Goal: Task Accomplishment & Management: Complete application form

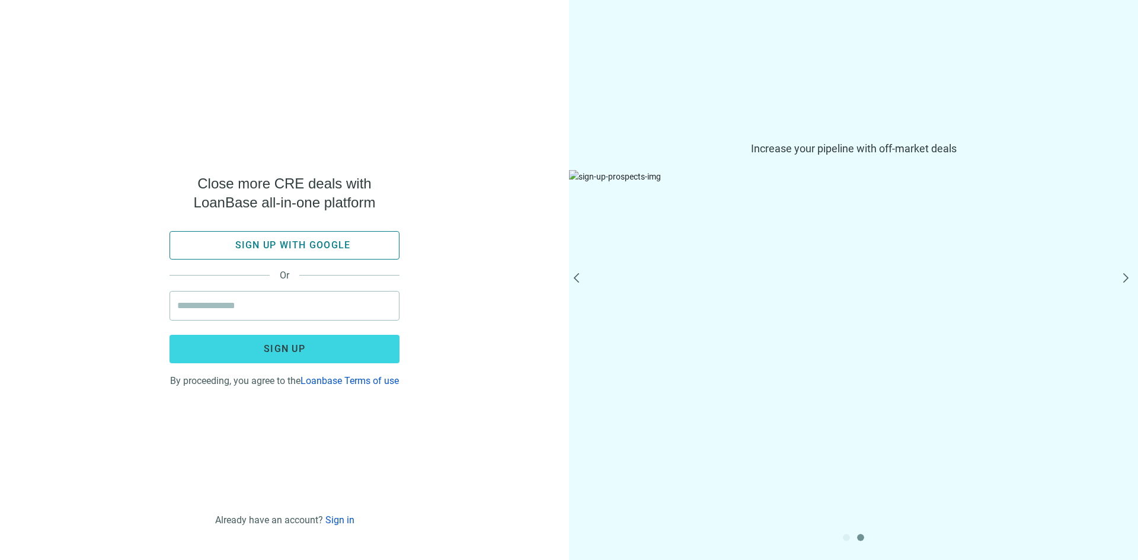
click at [374, 236] on button "Sign up with google" at bounding box center [285, 245] width 230 height 28
click at [305, 240] on span "Sign up with google" at bounding box center [293, 245] width 116 height 11
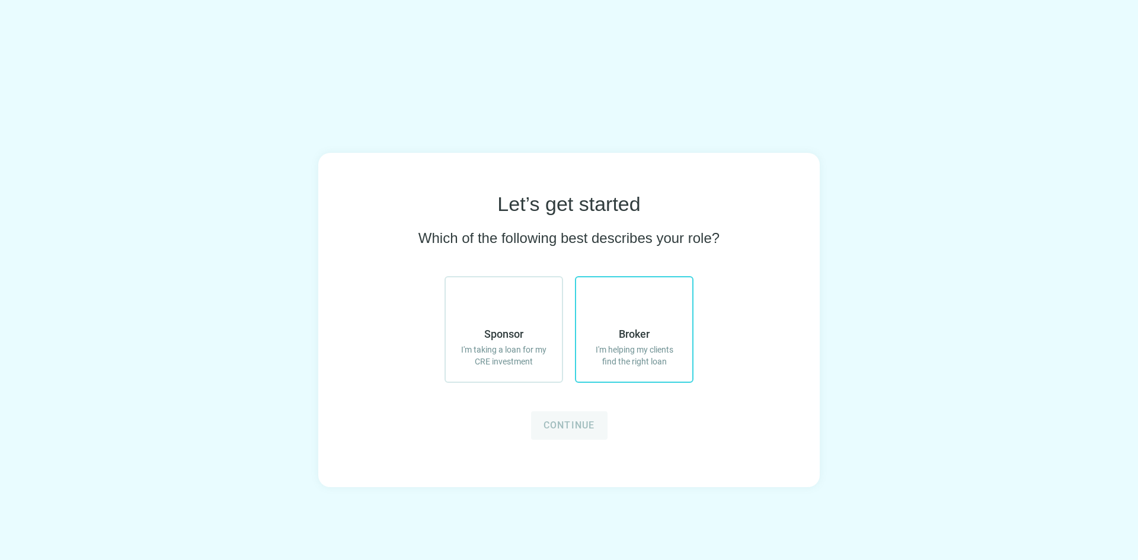
click at [673, 349] on span "I'm helping my clients find the right loan" at bounding box center [634, 356] width 92 height 24
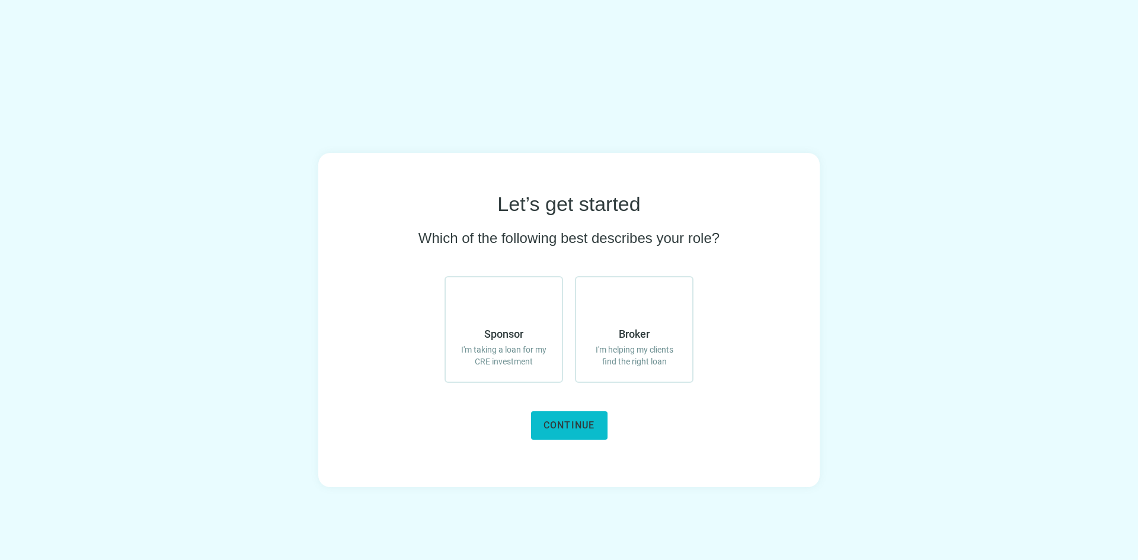
click at [588, 420] on span "Continue" at bounding box center [570, 425] width 52 height 11
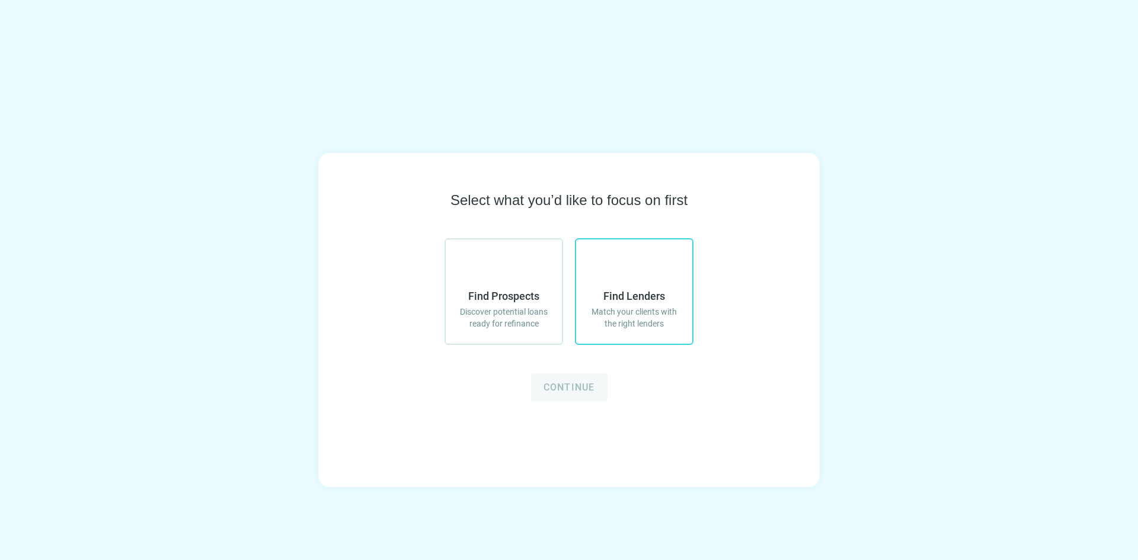
click at [610, 273] on label "Find Lenders Match your clients with the right lenders" at bounding box center [634, 291] width 119 height 107
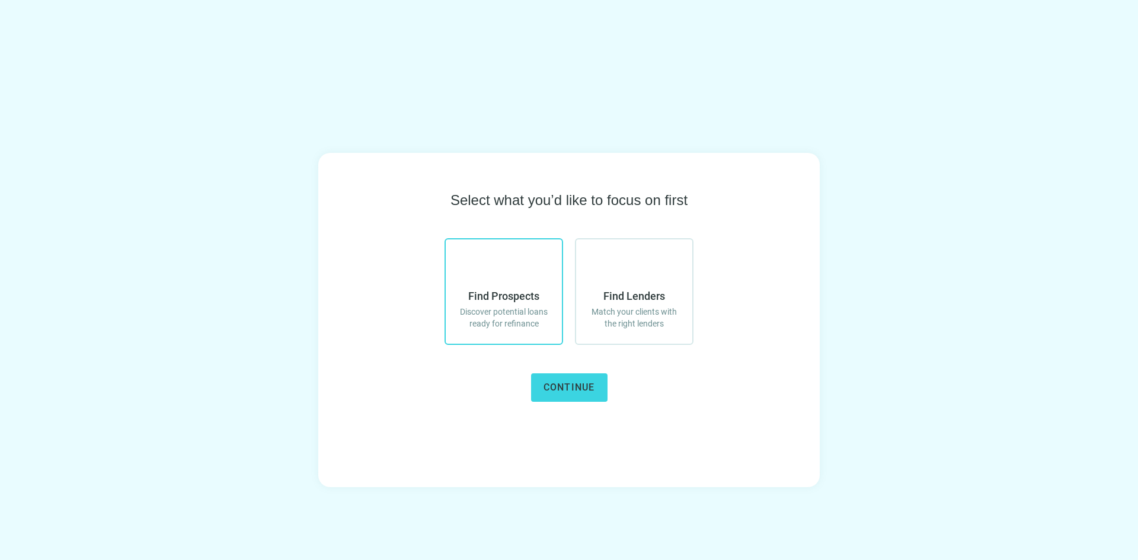
click at [535, 296] on span "Find Prospects" at bounding box center [503, 296] width 71 height 14
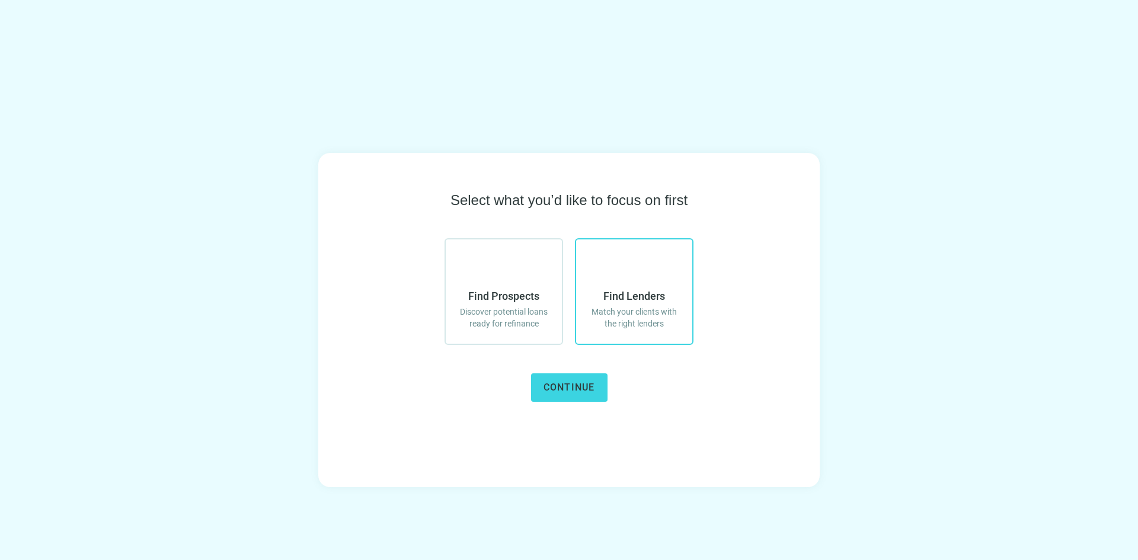
click at [611, 291] on span "Find Lenders" at bounding box center [635, 296] width 62 height 14
click at [590, 384] on span "Continue" at bounding box center [570, 387] width 52 height 11
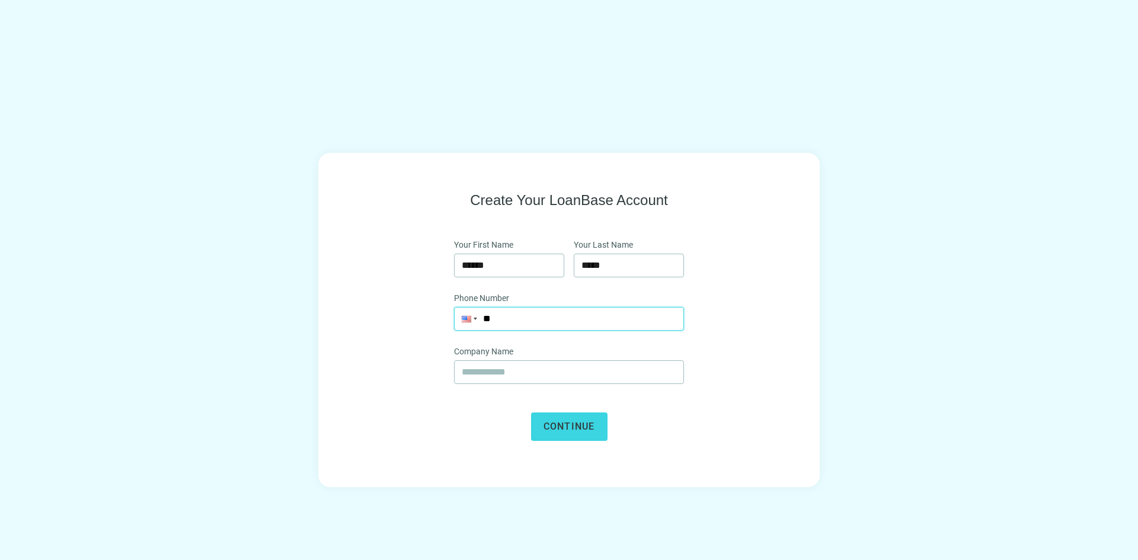
click at [553, 317] on input "**" at bounding box center [569, 319] width 229 height 23
type input "**********"
click at [521, 371] on input "text" at bounding box center [569, 372] width 215 height 23
type input "**********"
click at [580, 422] on button "Continue" at bounding box center [569, 427] width 76 height 28
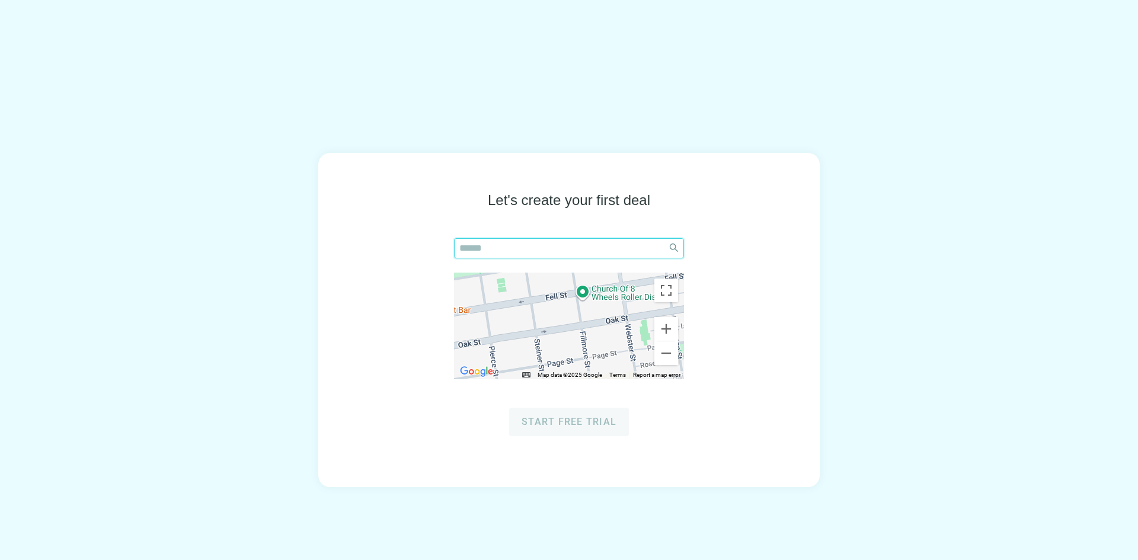
click at [525, 256] on input "search" at bounding box center [560, 248] width 203 height 19
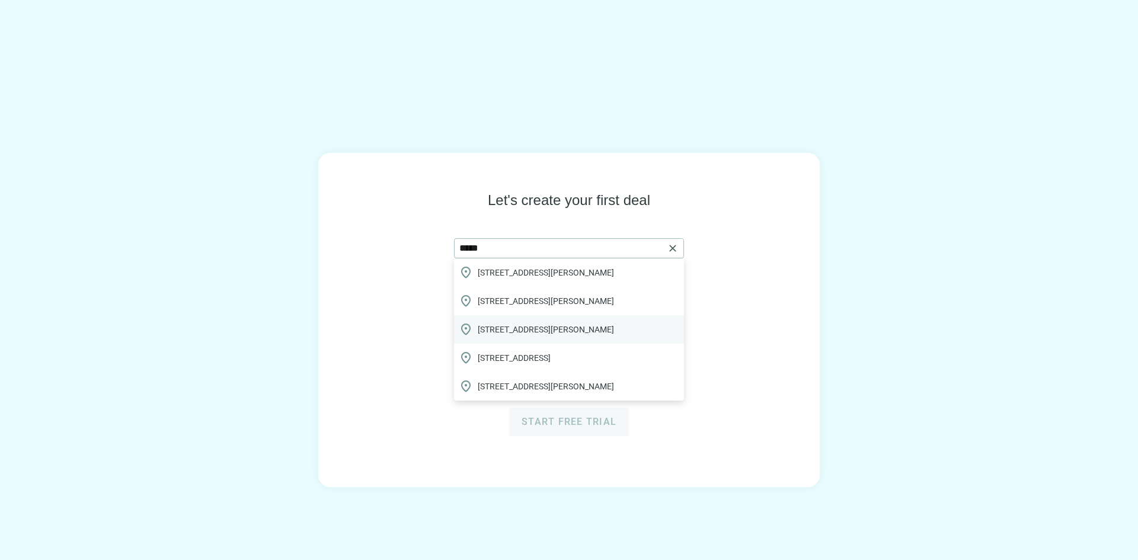
click at [499, 330] on span "19053 Raystown Road, James Creek, PA, USA" at bounding box center [546, 330] width 136 height 12
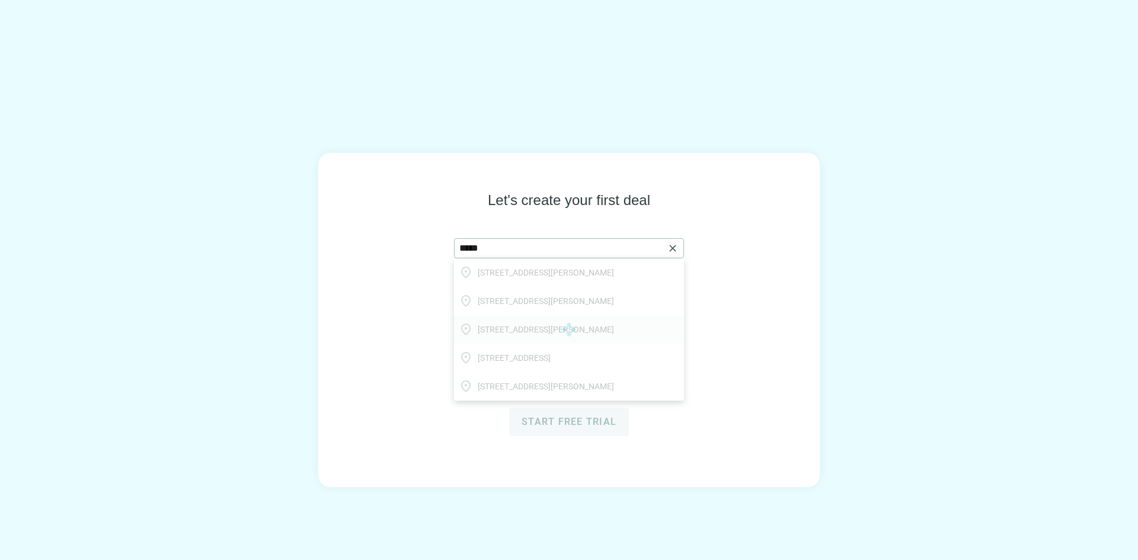
type input "**********"
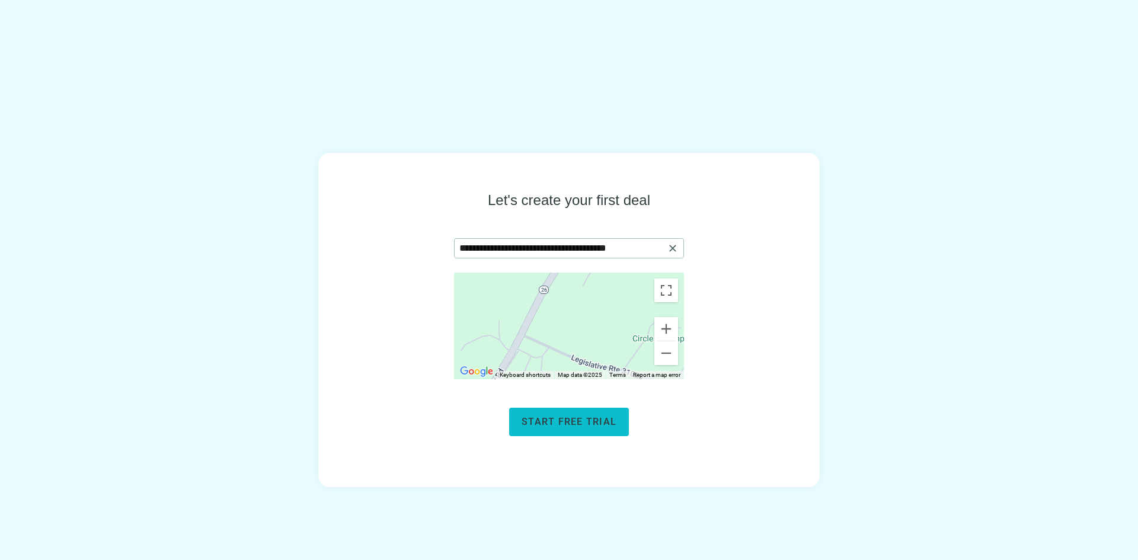
click at [541, 425] on span "Start free trial" at bounding box center [569, 421] width 95 height 11
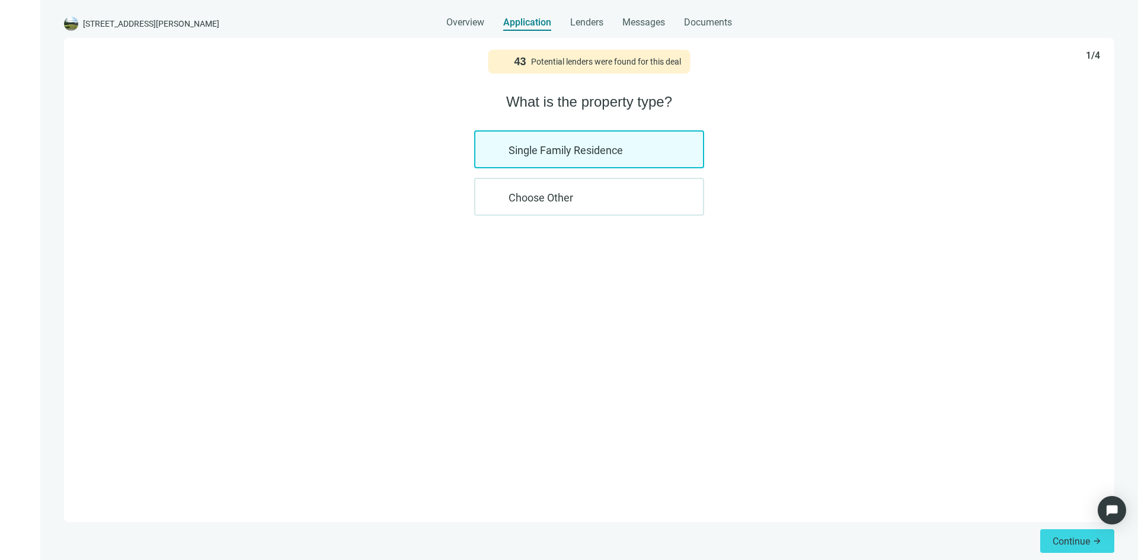
click at [455, 26] on span "Overview" at bounding box center [465, 23] width 38 height 12
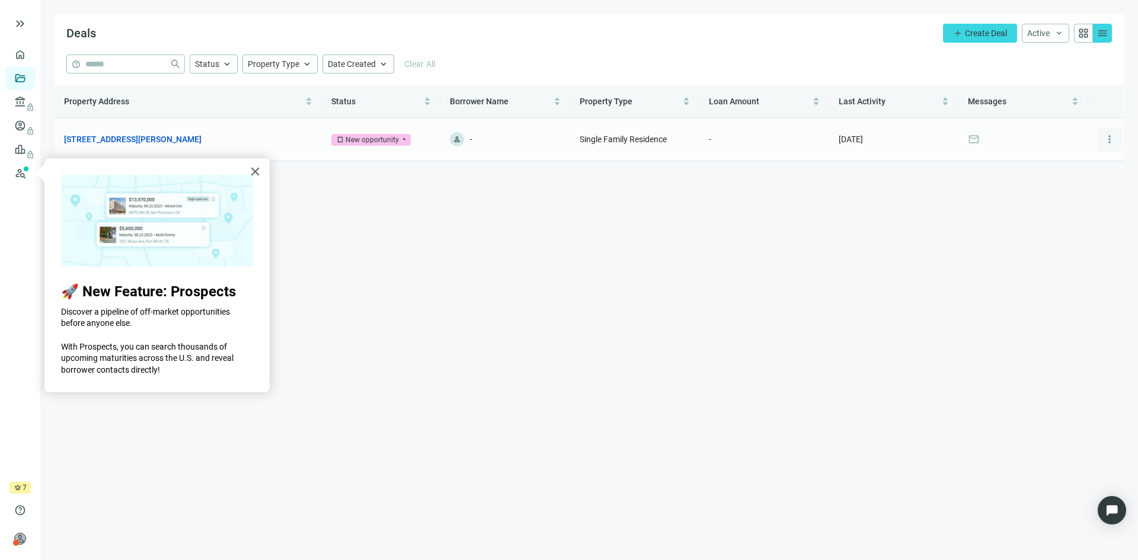
click at [1109, 138] on span "more_vert" at bounding box center [1110, 139] width 12 height 12
click at [261, 173] on div "× 🚀 New Feature: Prospects Discover a pipeline of off-market opportunities befo…" at bounding box center [156, 275] width 225 height 234
click at [253, 172] on button "×" at bounding box center [255, 171] width 11 height 19
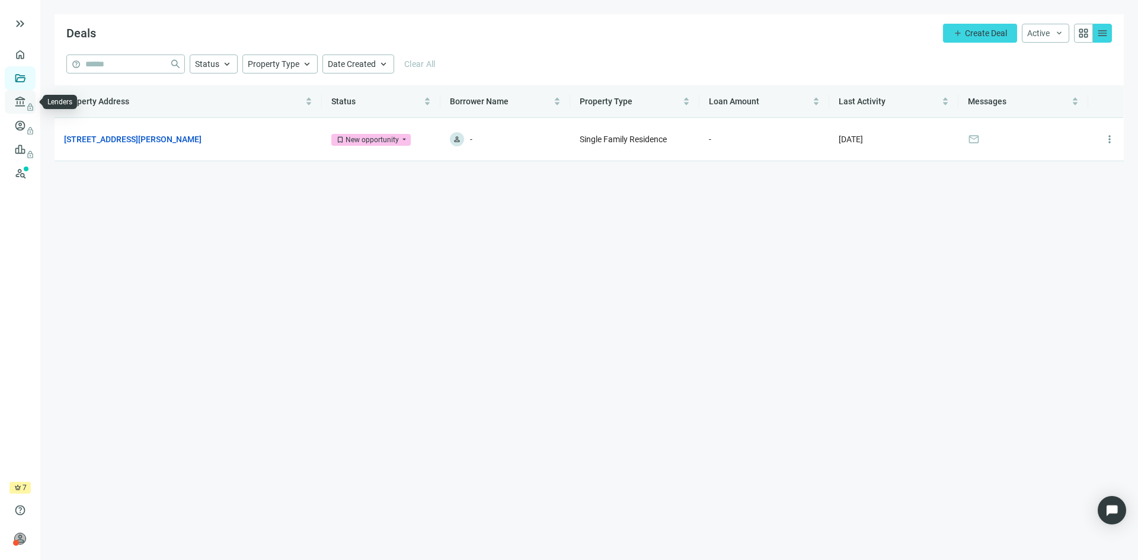
click at [22, 105] on span "lock" at bounding box center [21, 101] width 9 height 9
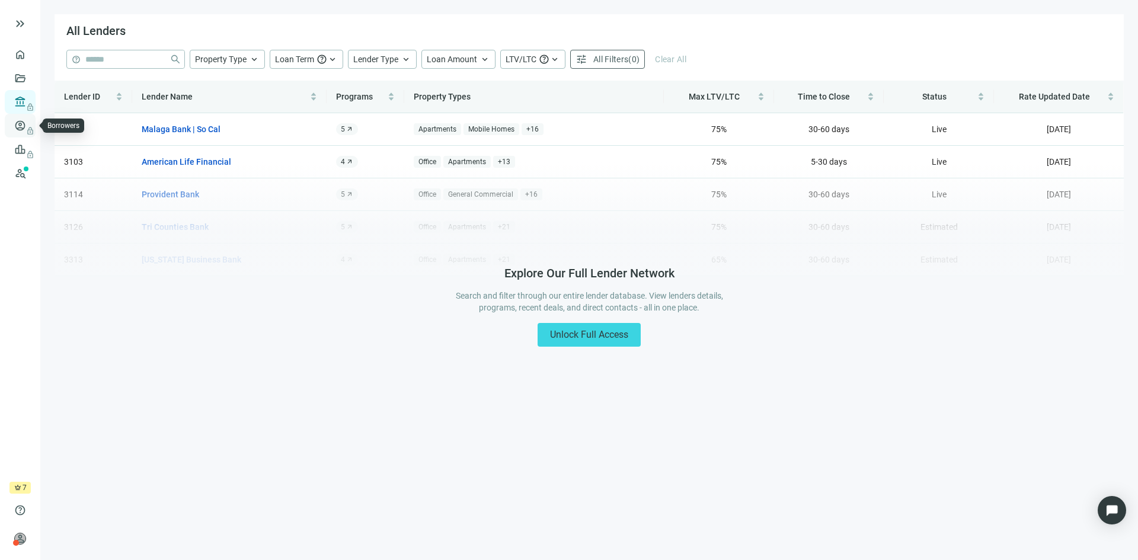
click at [30, 129] on link "Borrowers lock" at bounding box center [49, 125] width 39 height 9
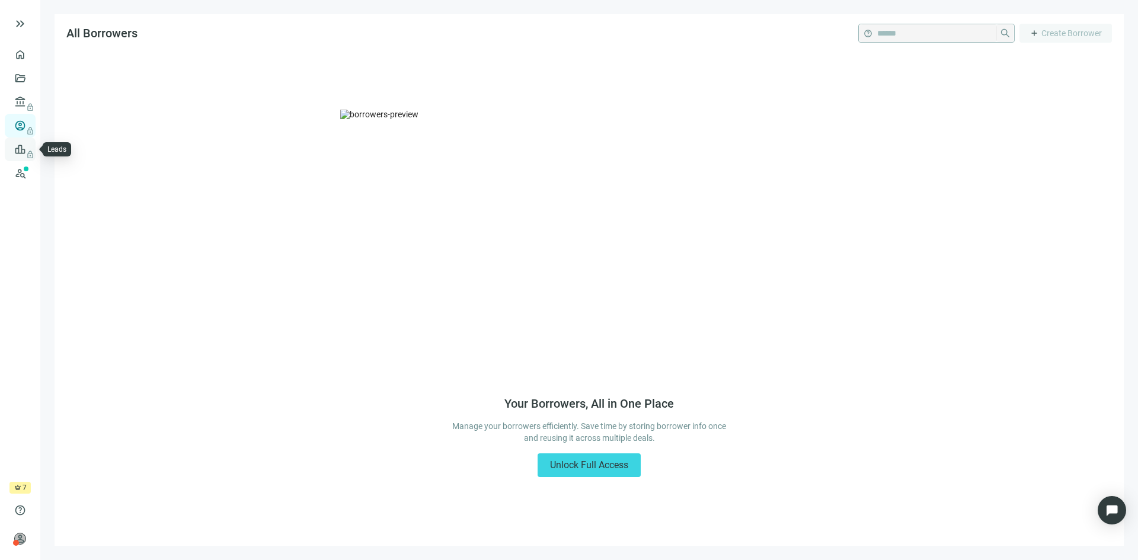
click at [25, 149] on span "lock" at bounding box center [21, 149] width 9 height 9
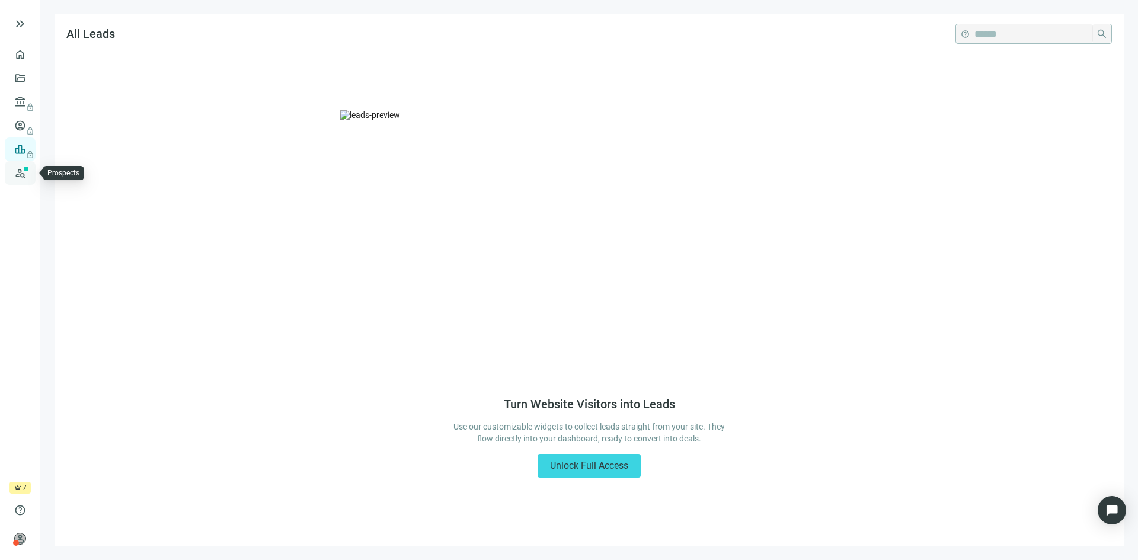
click at [30, 174] on link "Prospects New" at bounding box center [49, 173] width 38 height 24
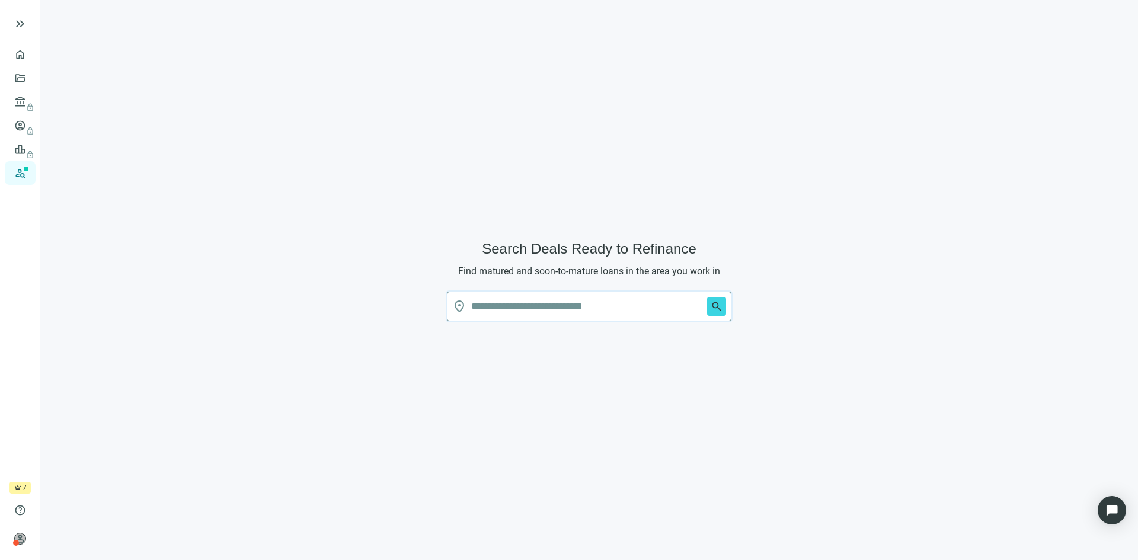
click at [489, 307] on input "text" at bounding box center [586, 306] width 231 height 28
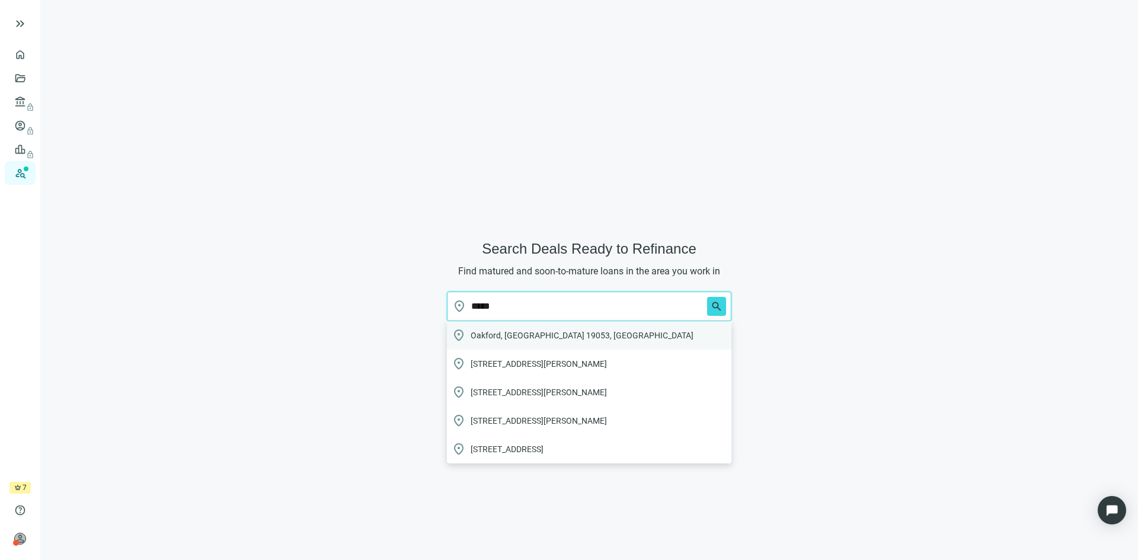
click at [528, 337] on span "Oakford, PA 19053, USA" at bounding box center [582, 336] width 223 height 12
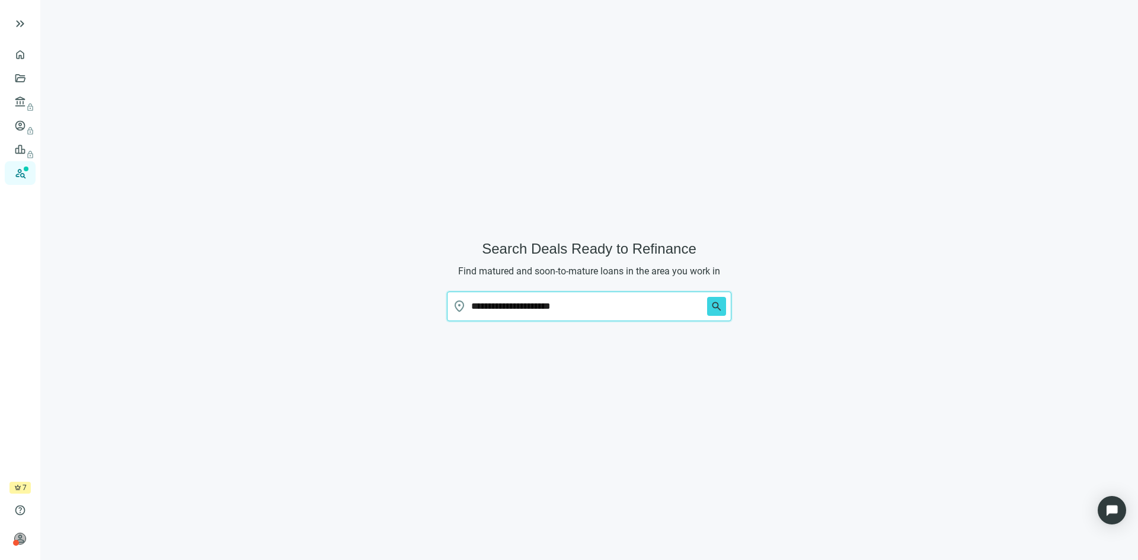
click at [595, 304] on input "**********" at bounding box center [586, 306] width 231 height 28
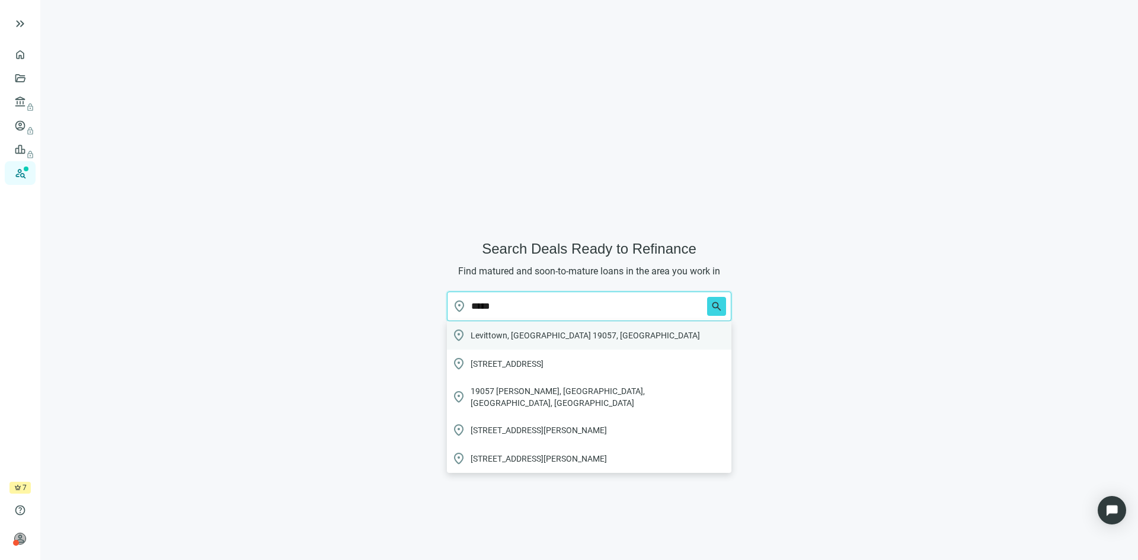
click at [532, 330] on span "Levittown, PA 19057, USA" at bounding box center [585, 336] width 229 height 12
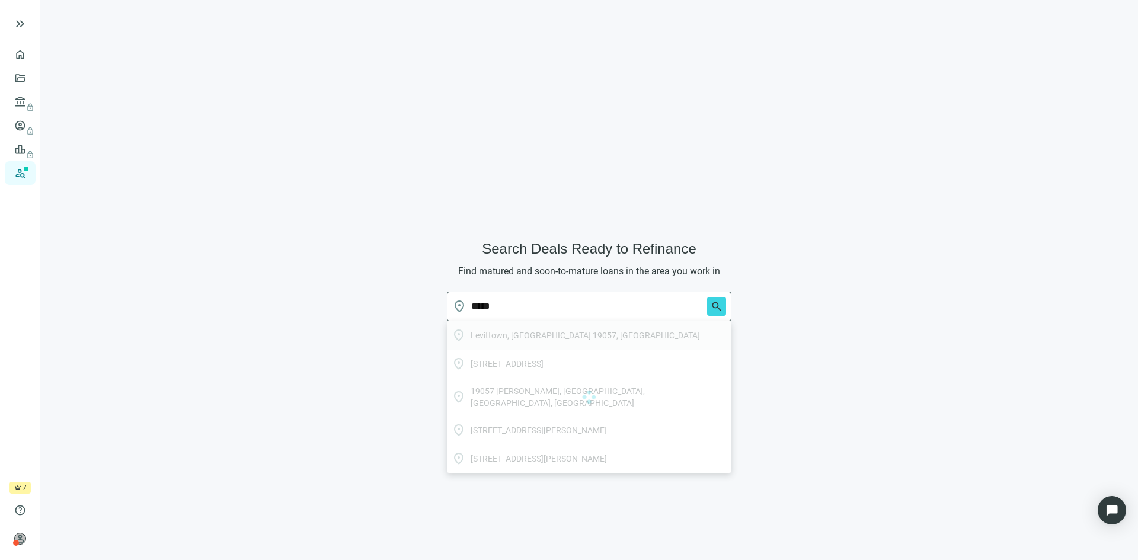
type input "**********"
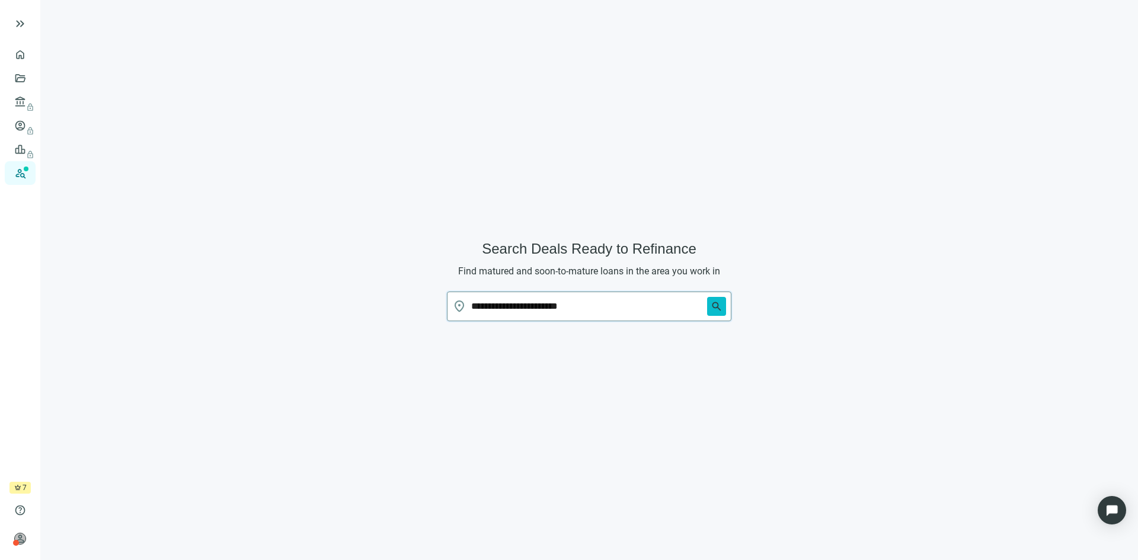
click at [717, 309] on span "search" at bounding box center [717, 307] width 12 height 12
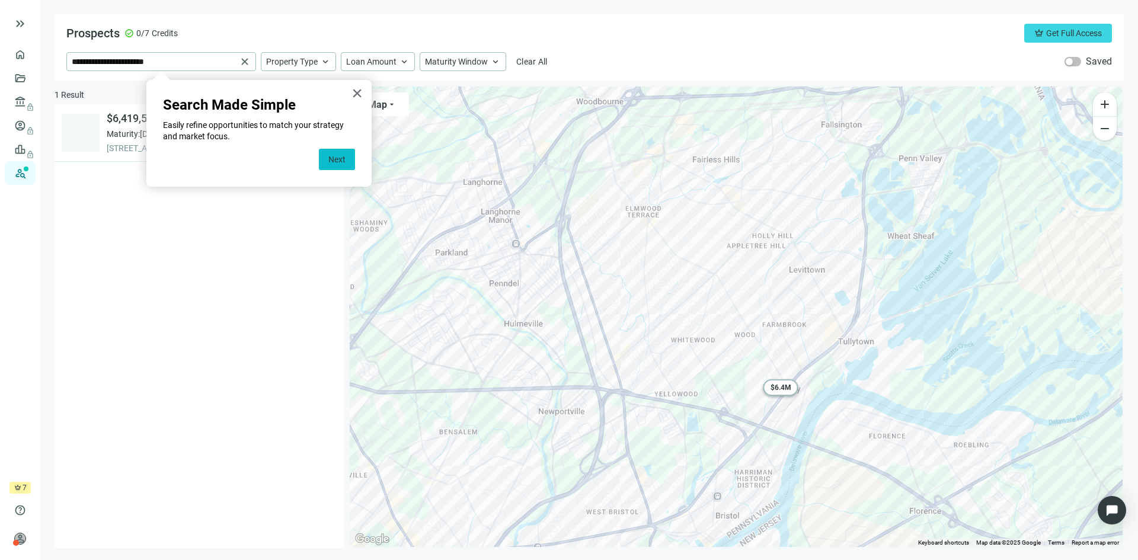
click at [339, 161] on button "Next" at bounding box center [337, 159] width 36 height 21
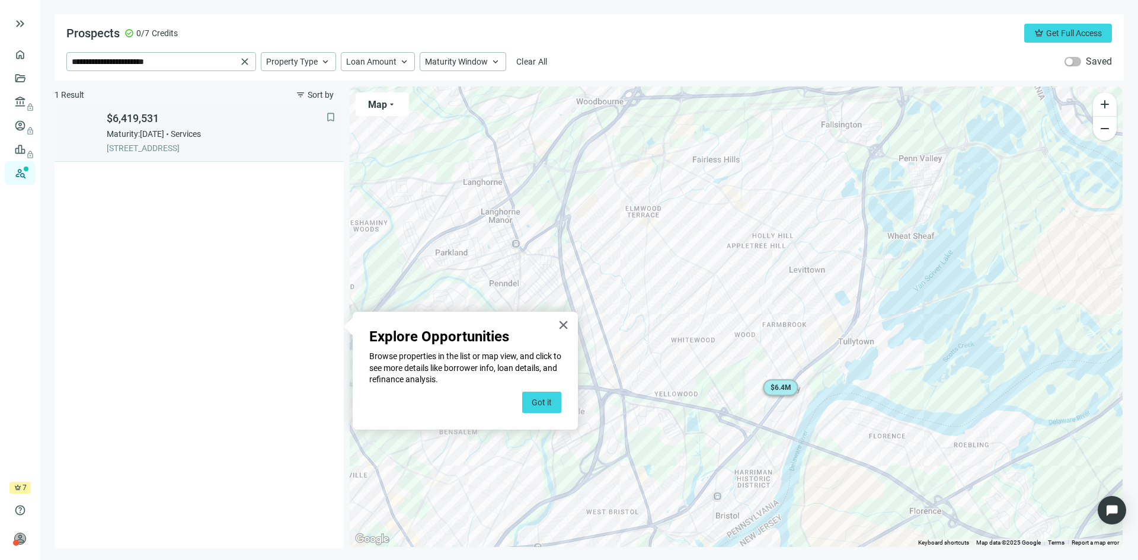
click at [154, 139] on span "Maturity: 10.31.2026" at bounding box center [136, 134] width 58 height 12
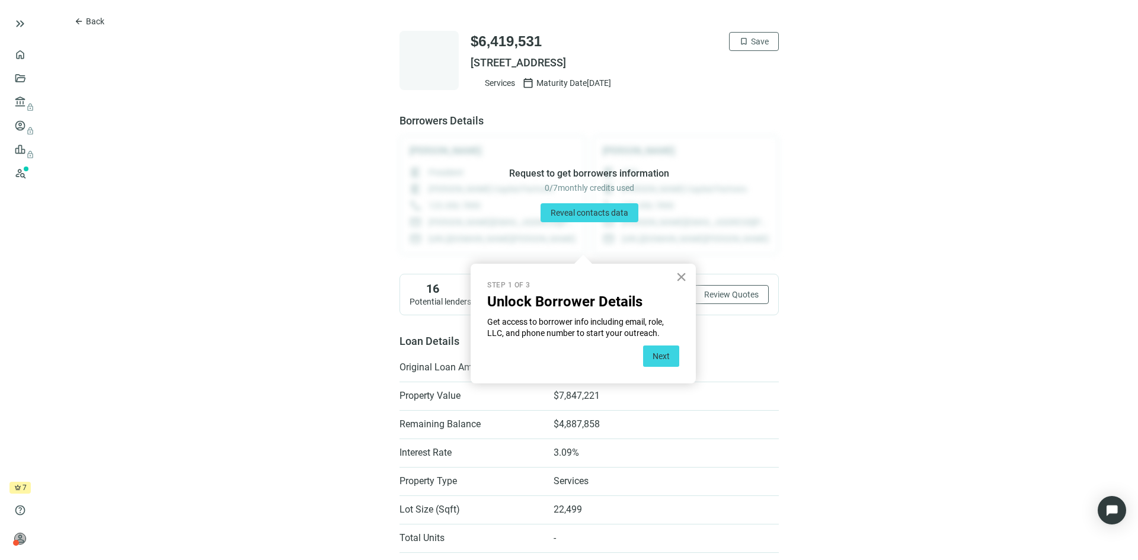
click at [682, 278] on button "×" at bounding box center [681, 276] width 11 height 19
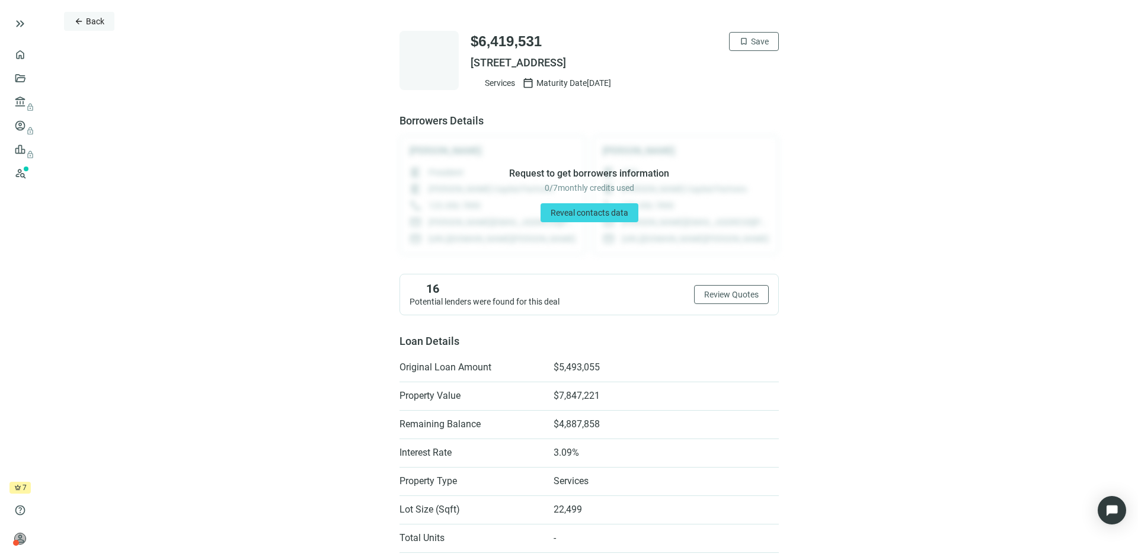
click at [83, 20] on span "arrow_back" at bounding box center [78, 21] width 9 height 9
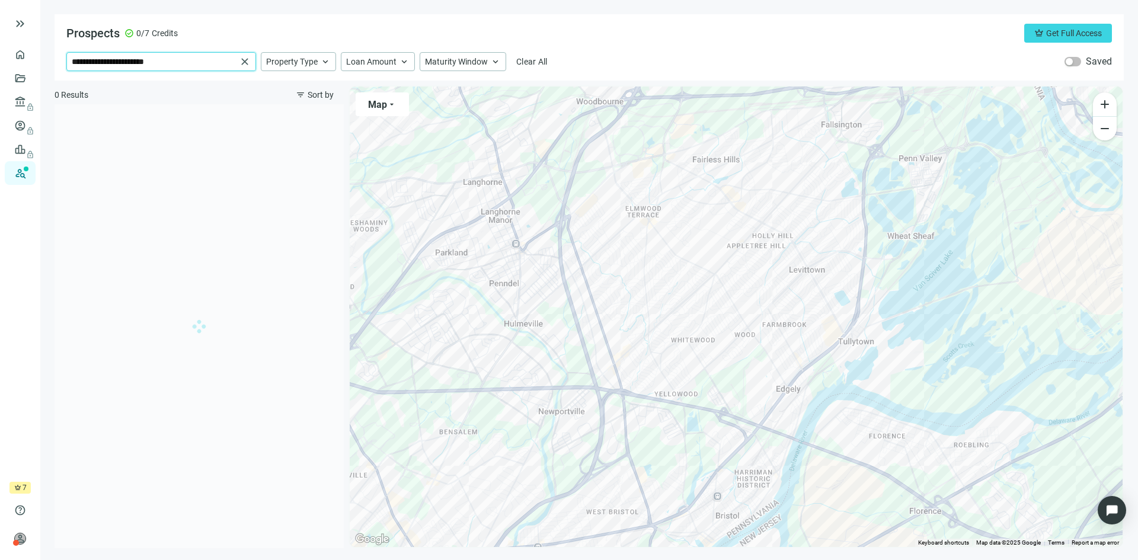
click at [180, 63] on input "**********" at bounding box center [154, 62] width 165 height 18
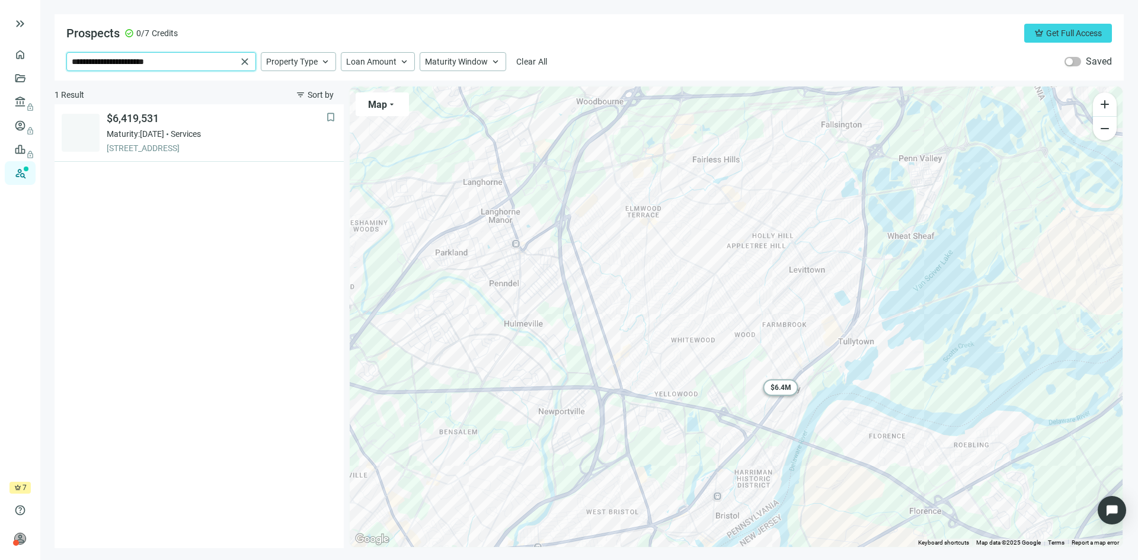
click at [180, 63] on input "**********" at bounding box center [154, 62] width 165 height 18
click at [163, 85] on span "7800 Bristol, Bristol Pike, Levittown, PA, USA" at bounding box center [126, 85] width 73 height 12
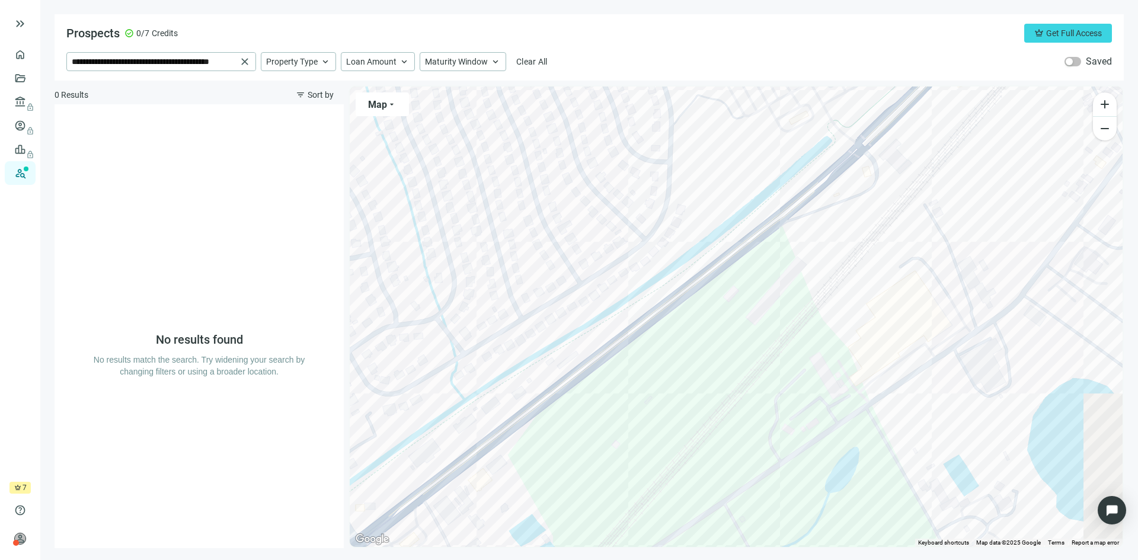
click at [772, 292] on div at bounding box center [736, 317] width 773 height 461
click at [324, 65] on span "keyboard_arrow_up" at bounding box center [325, 61] width 11 height 11
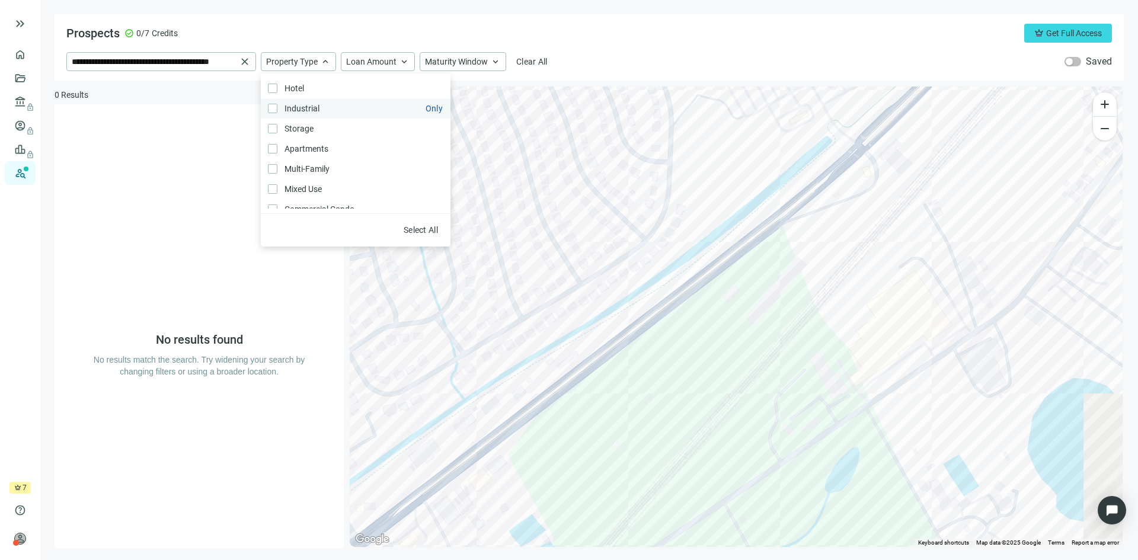
click at [315, 106] on span "Industrial Only" at bounding box center [300, 108] width 47 height 13
click at [407, 60] on span "keyboard_arrow_up" at bounding box center [404, 61] width 11 height 11
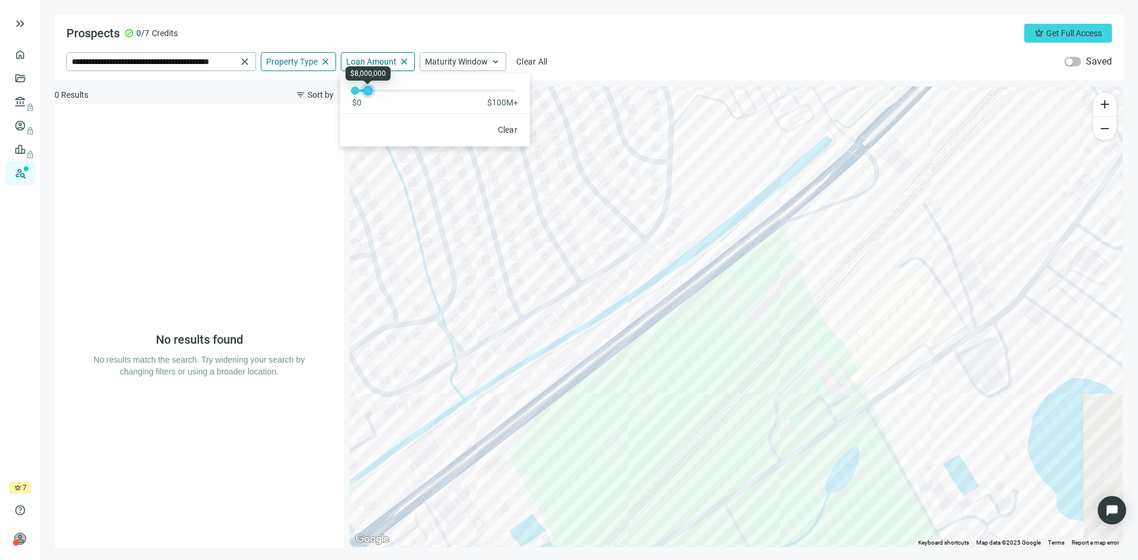
drag, startPoint x: 357, startPoint y: 89, endPoint x: 370, endPoint y: 89, distance: 12.5
click at [370, 89] on div at bounding box center [368, 91] width 6 height 6
click at [478, 59] on span "Maturity Window" at bounding box center [456, 61] width 63 height 11
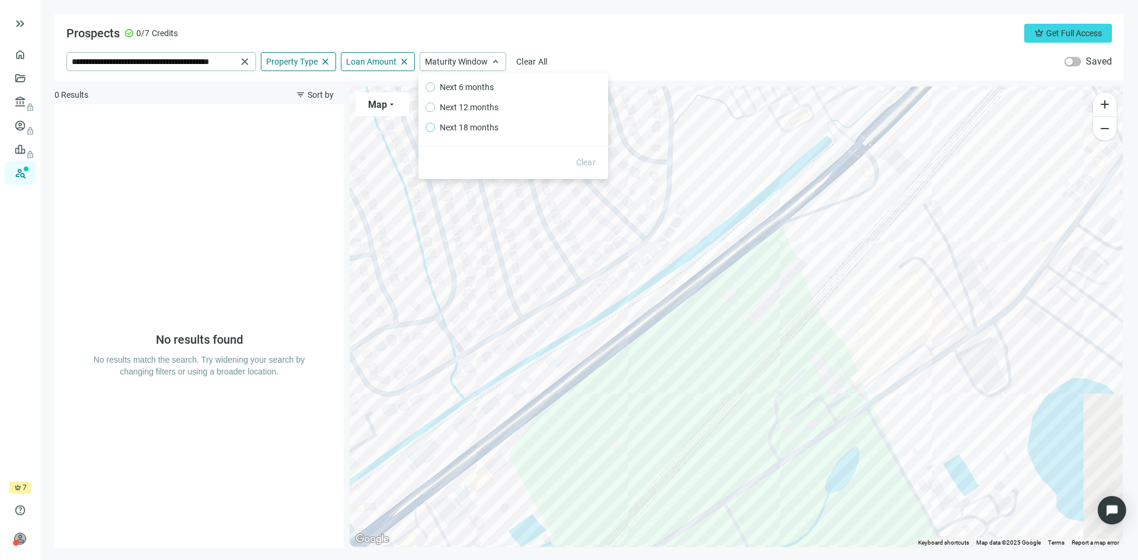
click at [464, 127] on span "Next 18 months" at bounding box center [469, 127] width 68 height 13
click at [637, 48] on div "**********" at bounding box center [590, 47] width 1070 height 66
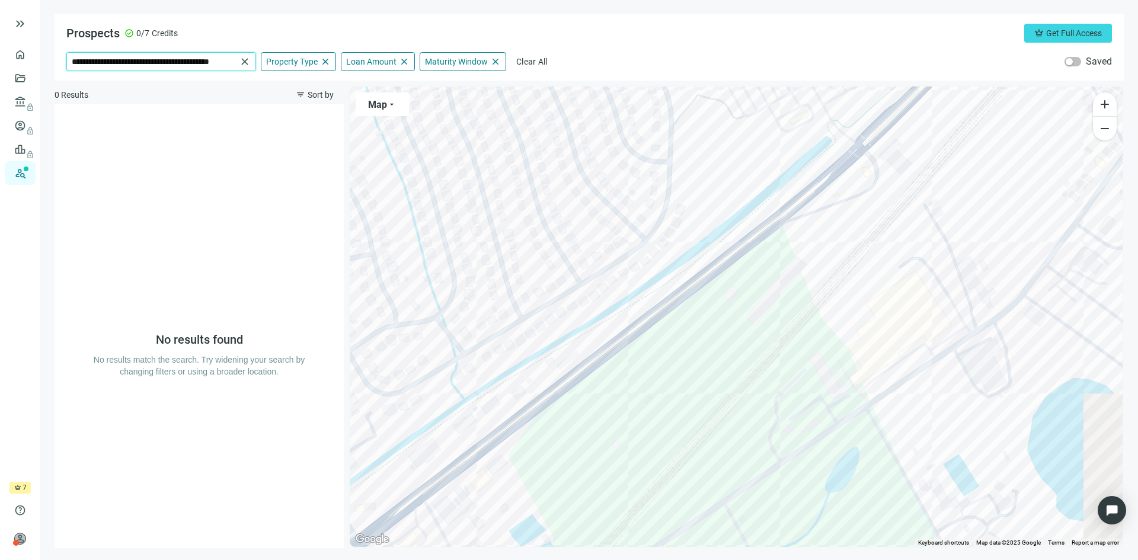
click at [212, 59] on input "**********" at bounding box center [154, 62] width 165 height 18
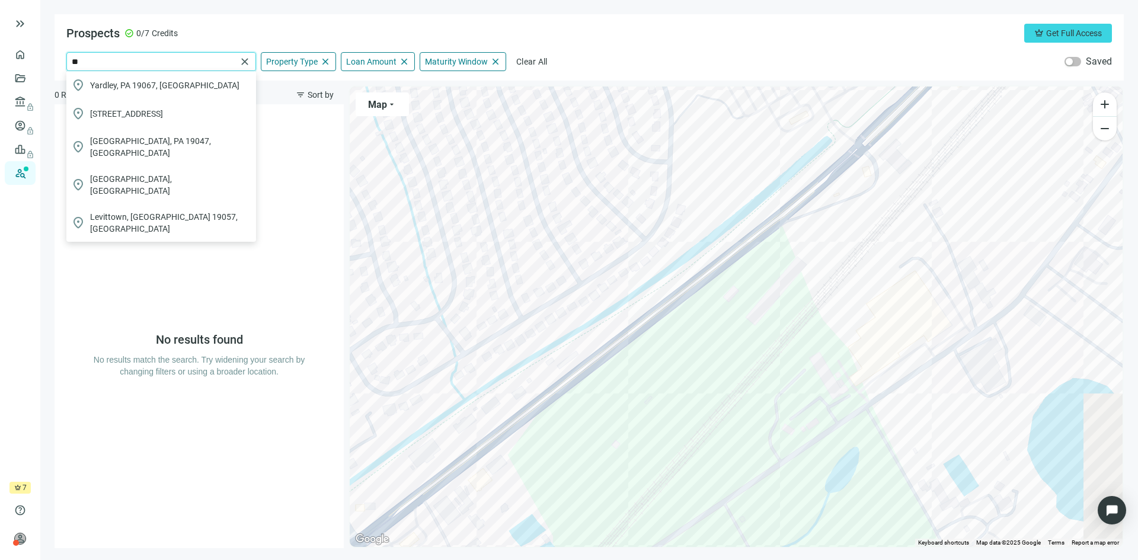
type input "*"
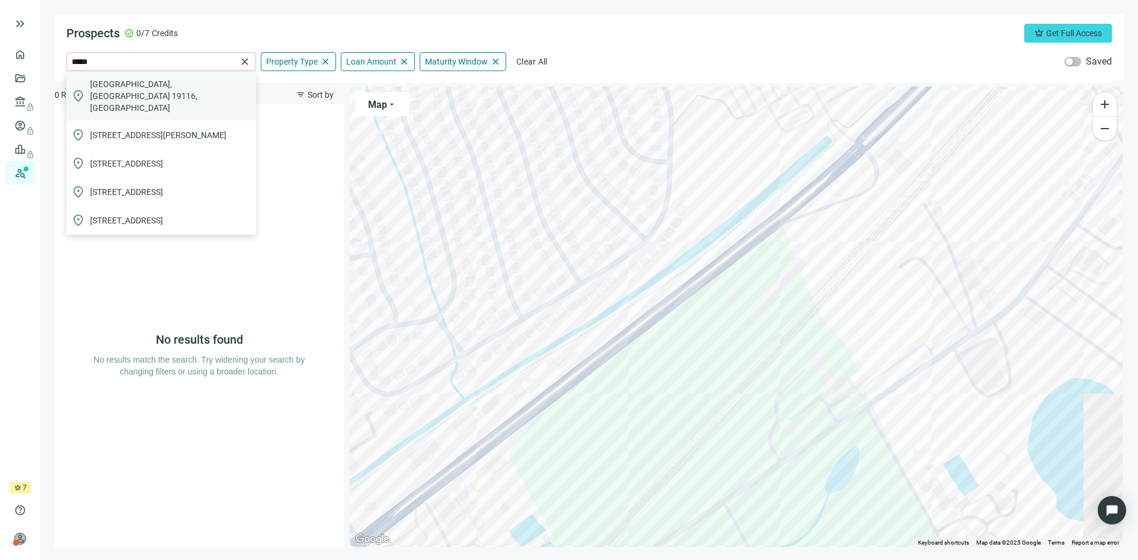
click at [174, 88] on span "Philadelphia, PA 19116, USA" at bounding box center [170, 96] width 161 height 36
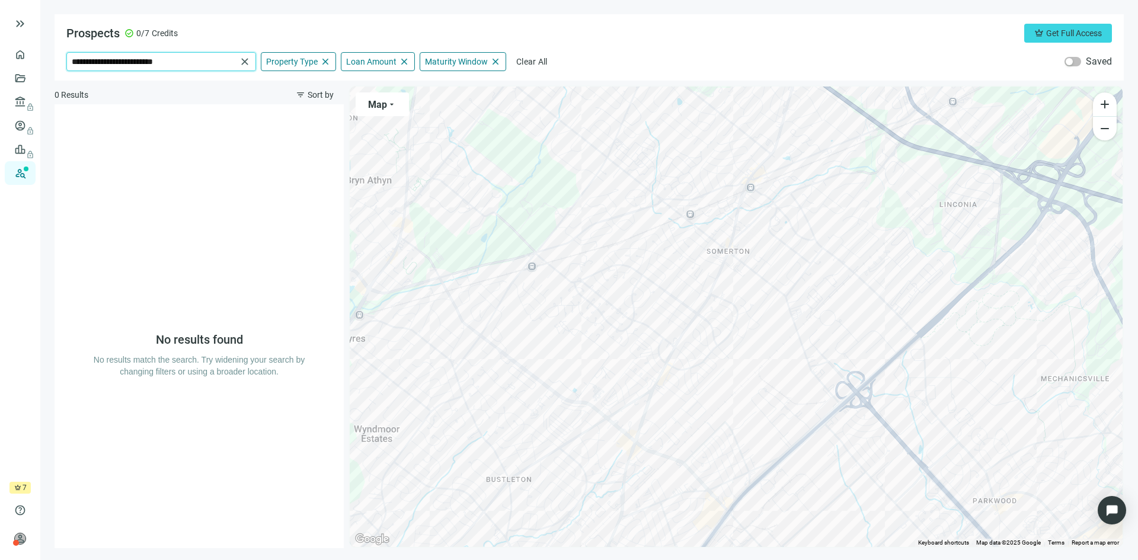
click at [196, 61] on input "**********" at bounding box center [154, 62] width 165 height 18
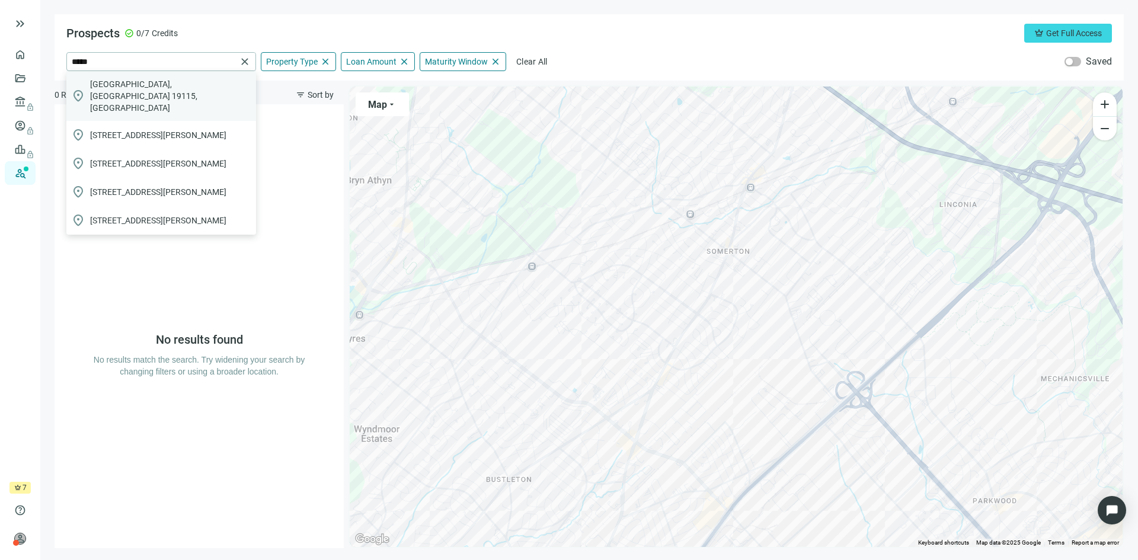
click at [159, 83] on span "Philadelphia, PA 19115, USA" at bounding box center [170, 96] width 161 height 36
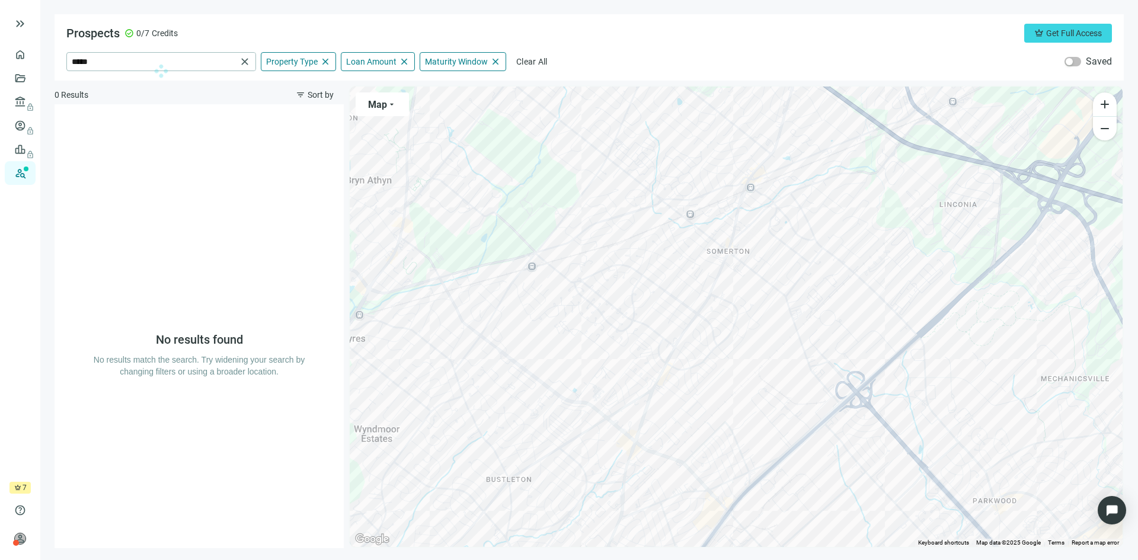
type input "**********"
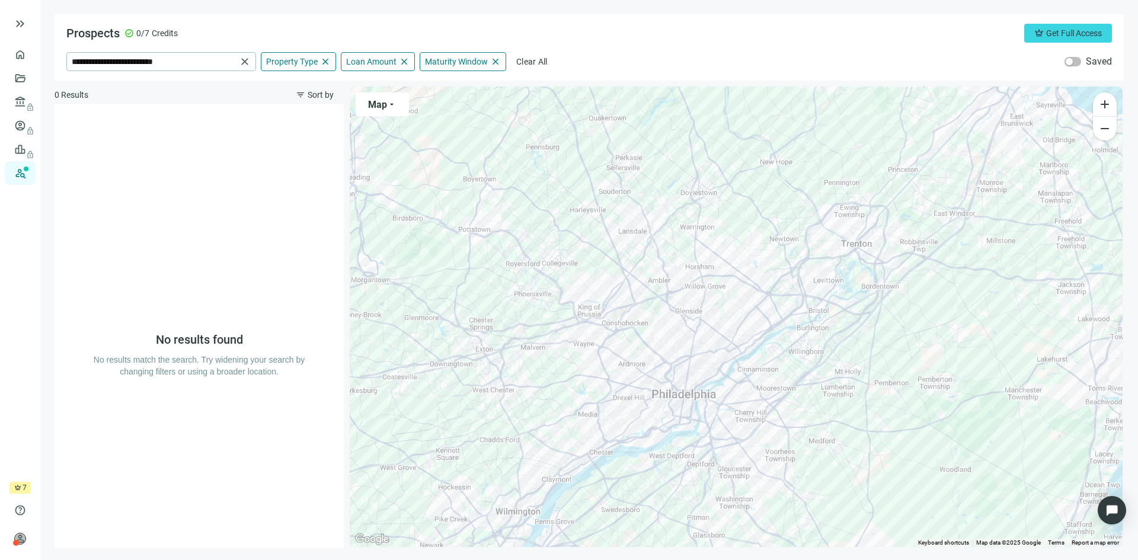
click at [676, 283] on div at bounding box center [736, 317] width 773 height 461
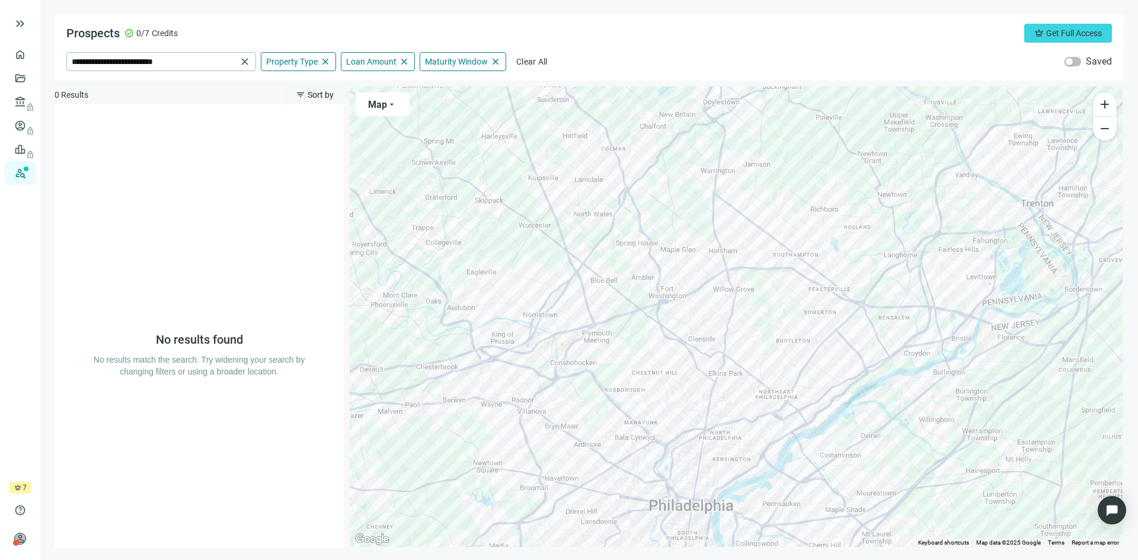
click at [302, 94] on span "filter_list" at bounding box center [300, 94] width 9 height 9
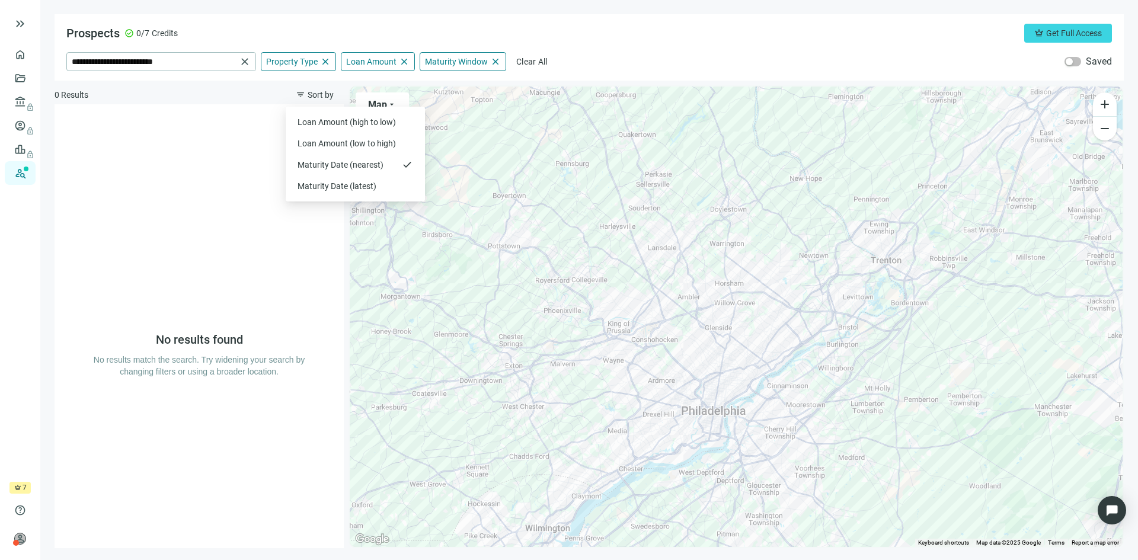
click at [722, 366] on div at bounding box center [736, 317] width 773 height 461
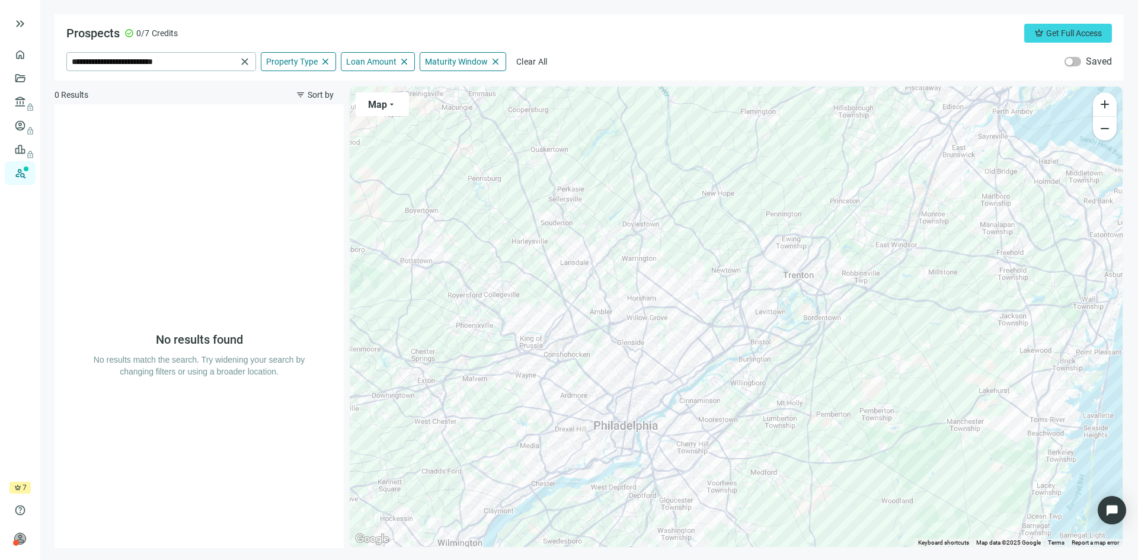
drag, startPoint x: 738, startPoint y: 325, endPoint x: 550, endPoint y: 344, distance: 188.2
click at [550, 344] on div at bounding box center [736, 317] width 773 height 461
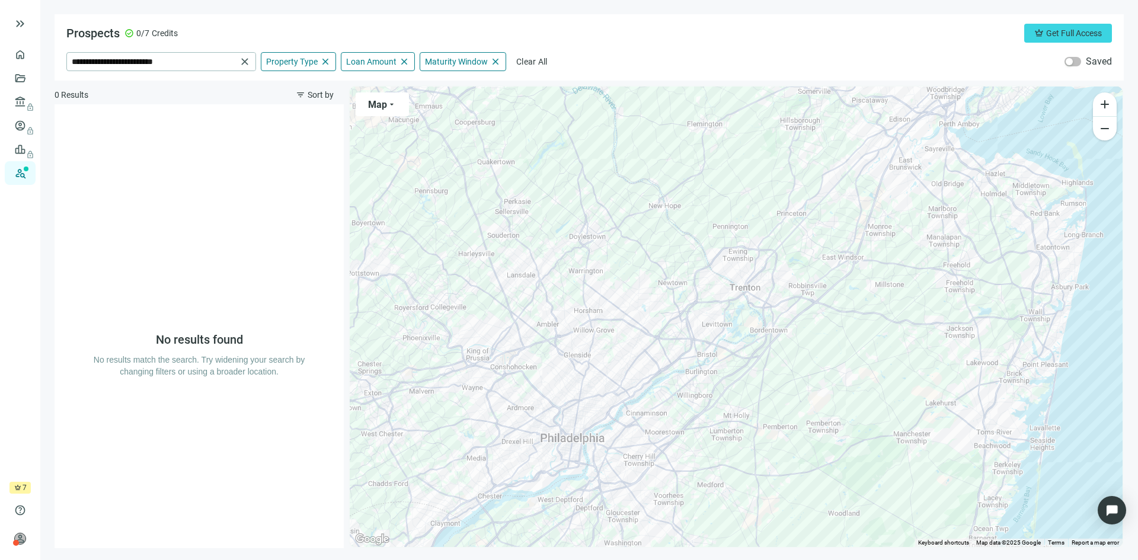
drag, startPoint x: 535, startPoint y: 321, endPoint x: 634, endPoint y: 335, distance: 100.6
click at [634, 335] on div at bounding box center [736, 317] width 773 height 461
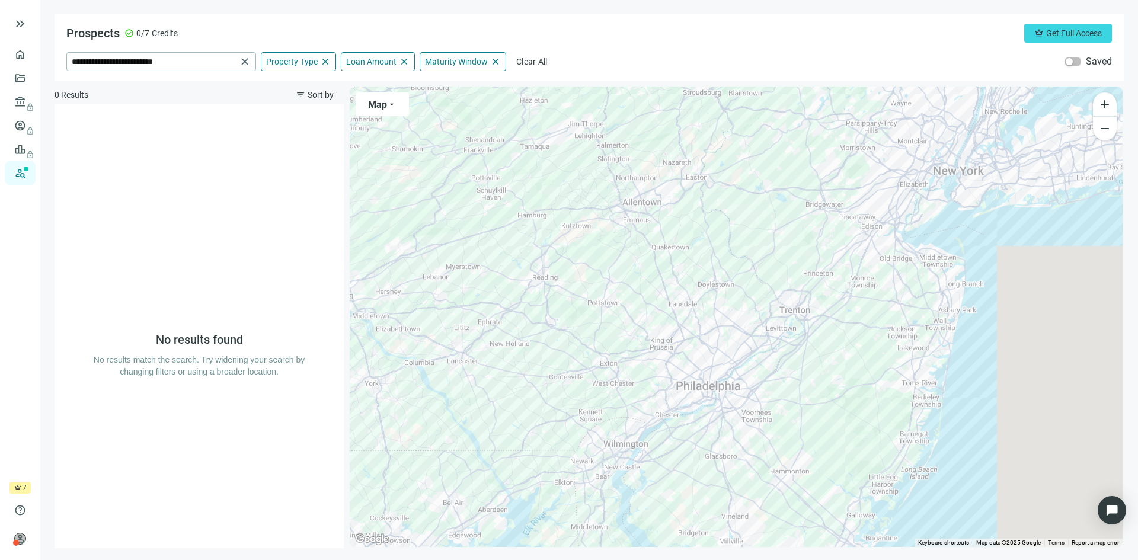
click at [713, 376] on div at bounding box center [736, 317] width 773 height 461
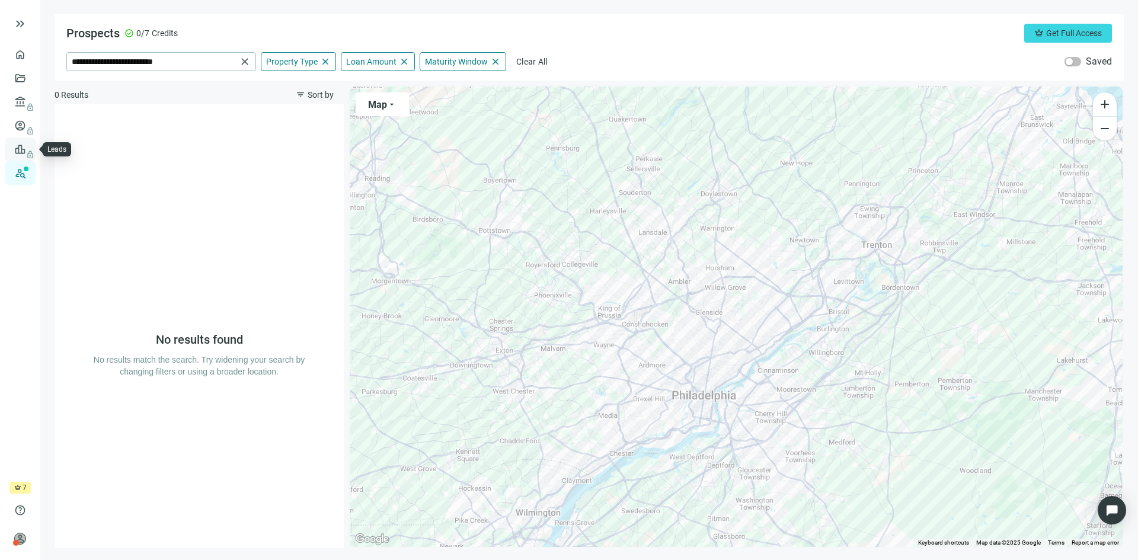
click at [20, 150] on span "lock" at bounding box center [21, 149] width 9 height 9
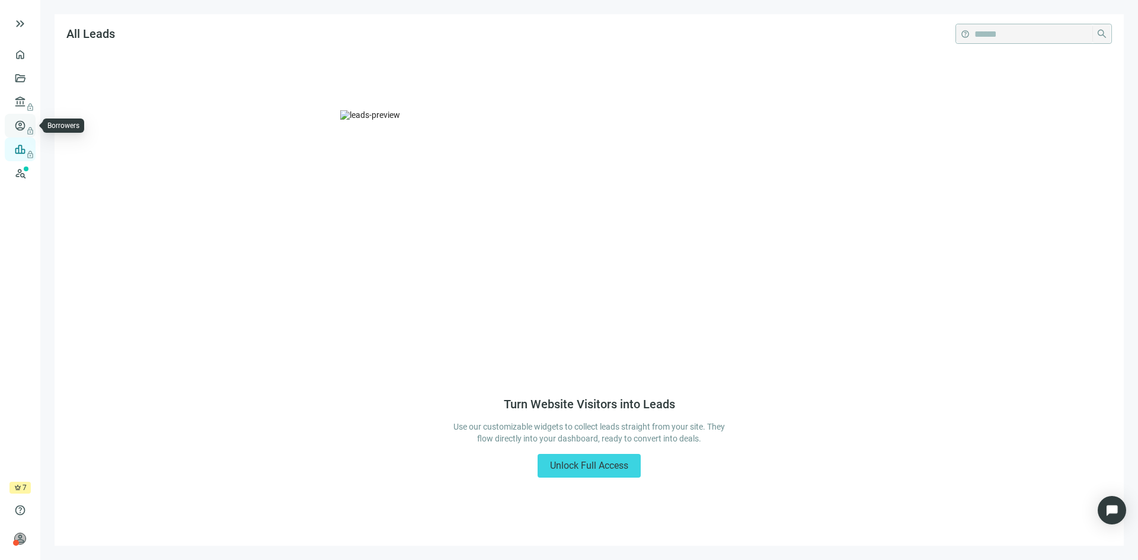
click at [30, 122] on link "Borrowers lock" at bounding box center [49, 125] width 39 height 9
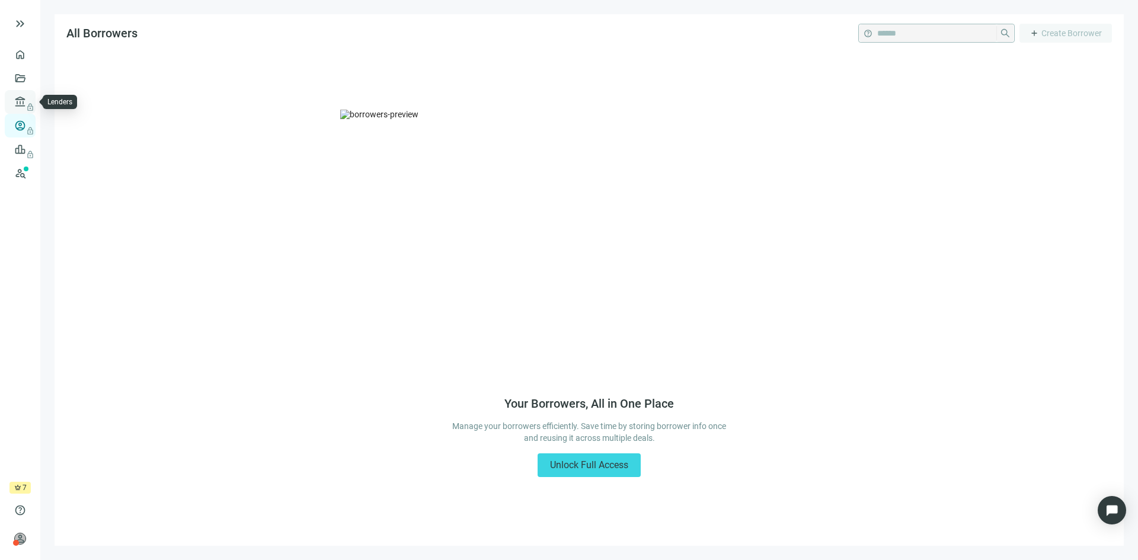
click at [22, 102] on span "lock" at bounding box center [21, 101] width 9 height 9
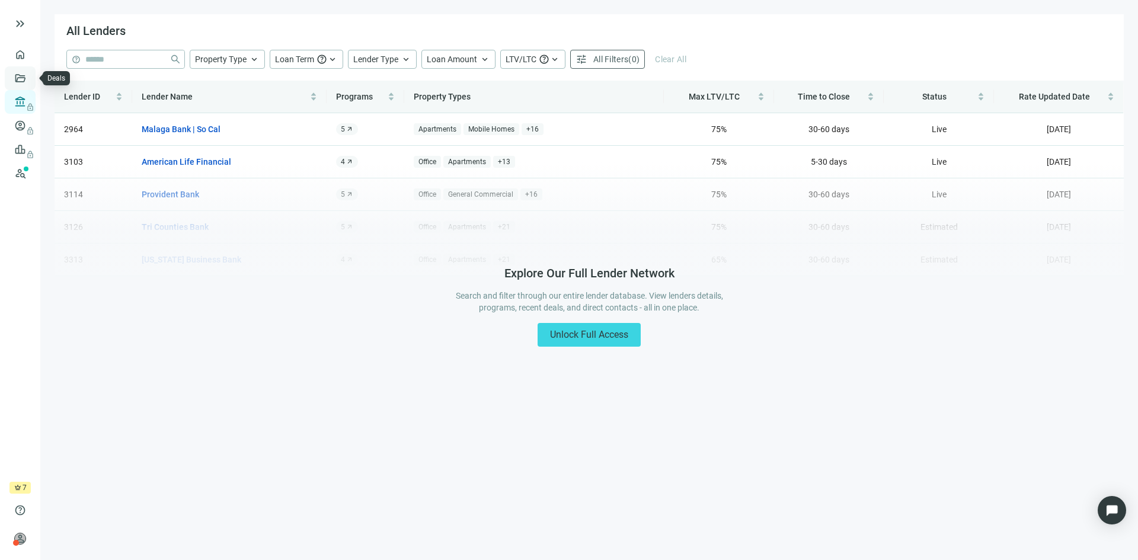
click at [30, 78] on link "Deals" at bounding box center [40, 78] width 21 height 9
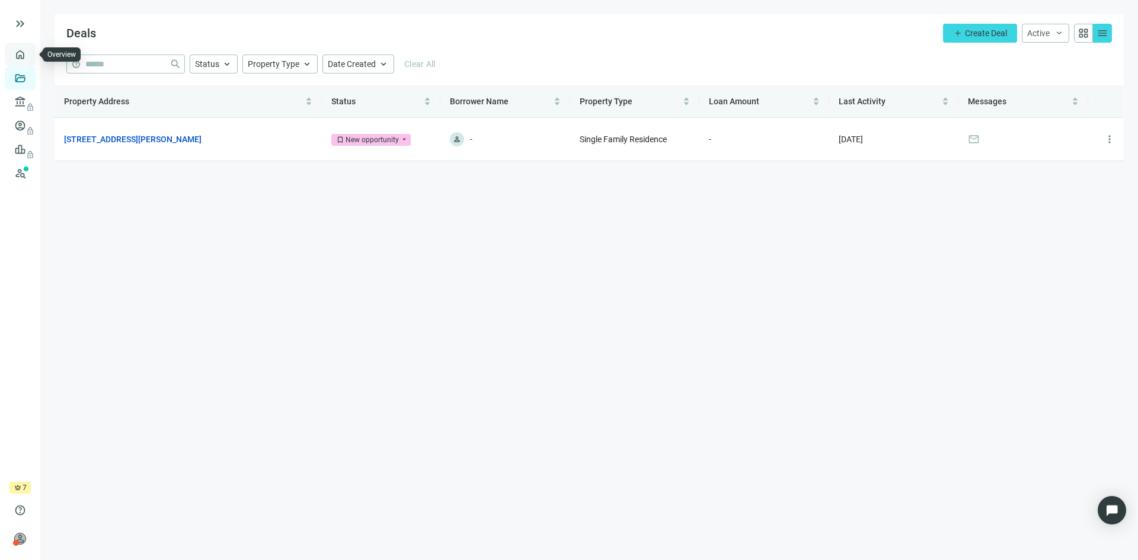
click at [30, 57] on link "Overview" at bounding box center [47, 54] width 35 height 9
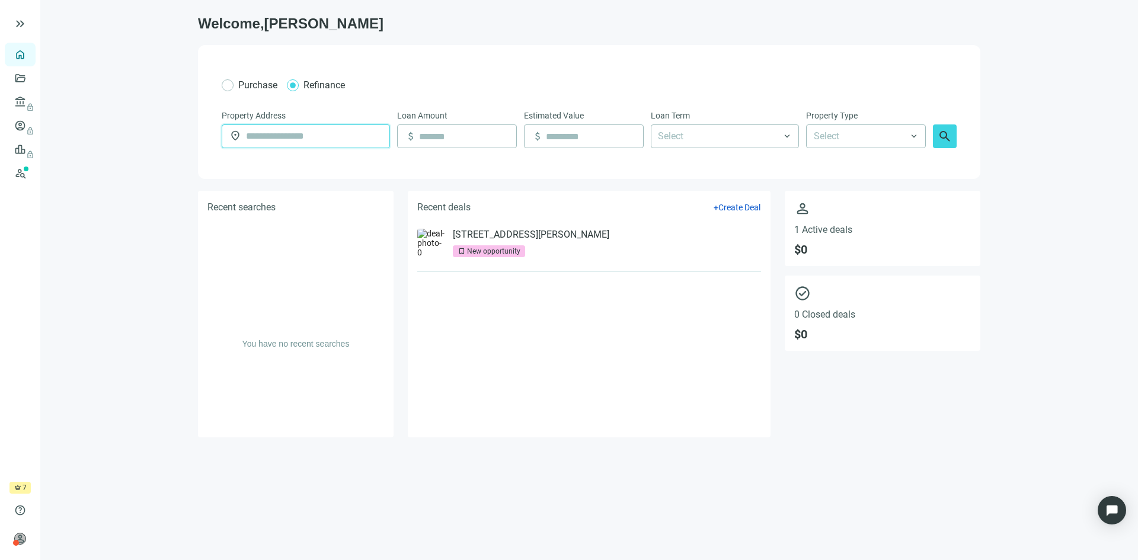
click at [277, 133] on input "text" at bounding box center [314, 136] width 136 height 23
type input "**********"
click at [451, 142] on input at bounding box center [467, 136] width 97 height 23
type input "*********"
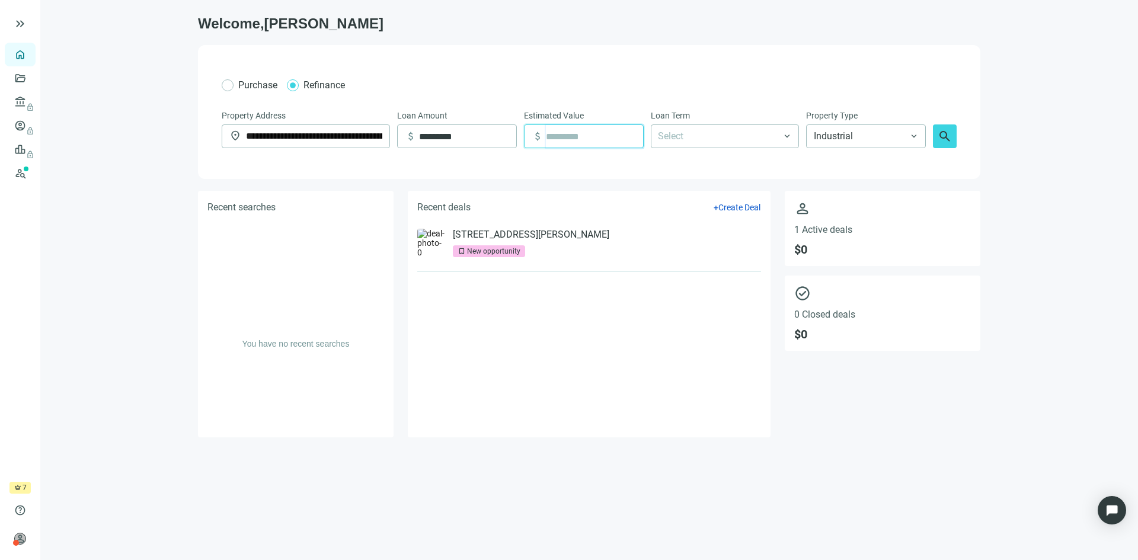
click at [582, 144] on input at bounding box center [594, 136] width 97 height 23
click at [691, 130] on div at bounding box center [718, 136] width 131 height 21
type input "**********"
click at [688, 208] on div "5 Years" at bounding box center [725, 205] width 134 height 15
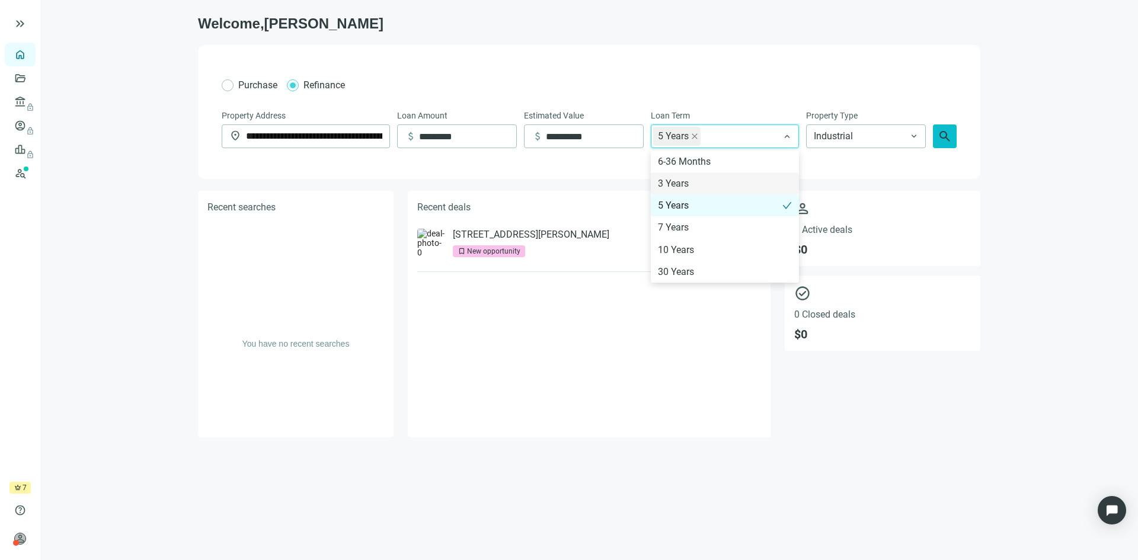
click at [943, 139] on span "search" at bounding box center [945, 136] width 14 height 14
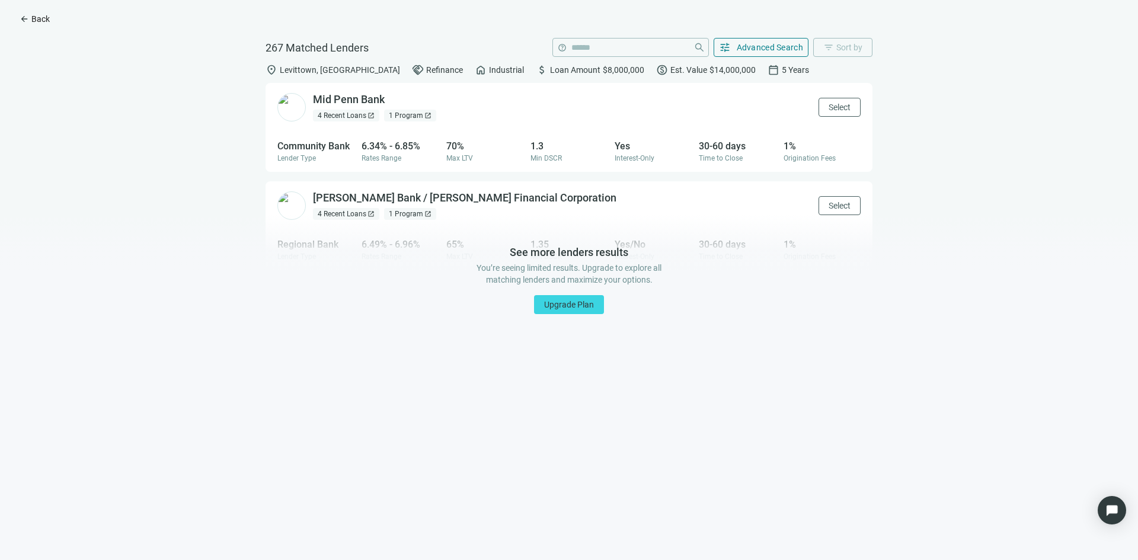
click at [40, 14] on span "Back" at bounding box center [40, 18] width 18 height 9
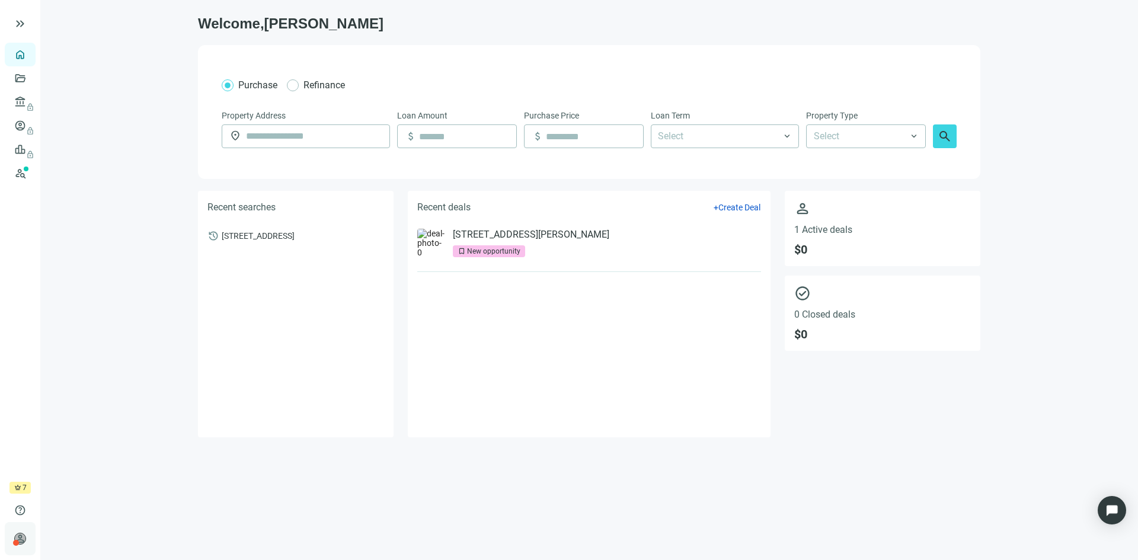
click at [23, 542] on span "person" at bounding box center [20, 539] width 12 height 12
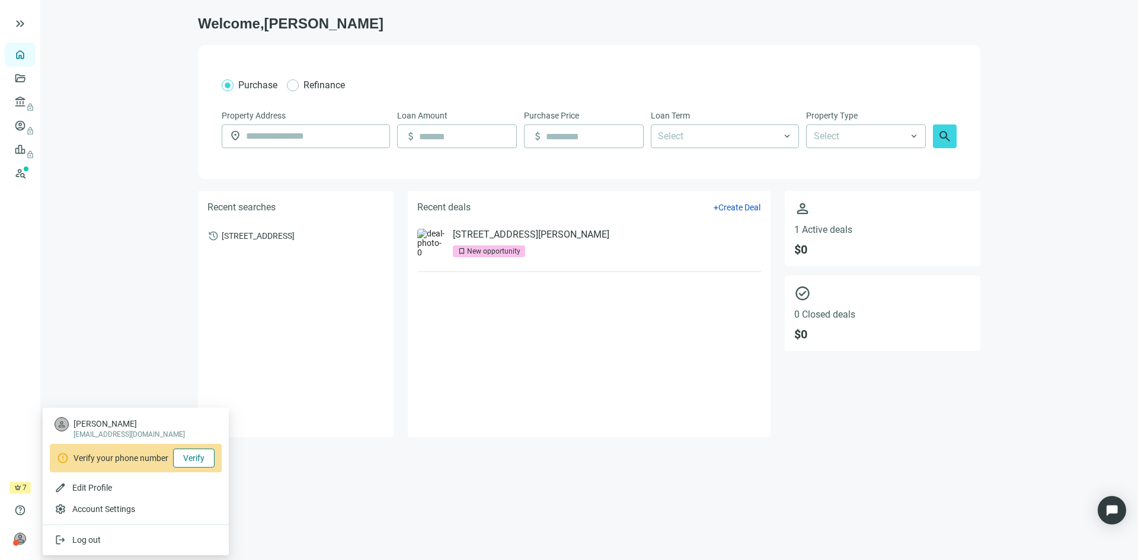
click at [193, 456] on span "Verify" at bounding box center [193, 458] width 21 height 9
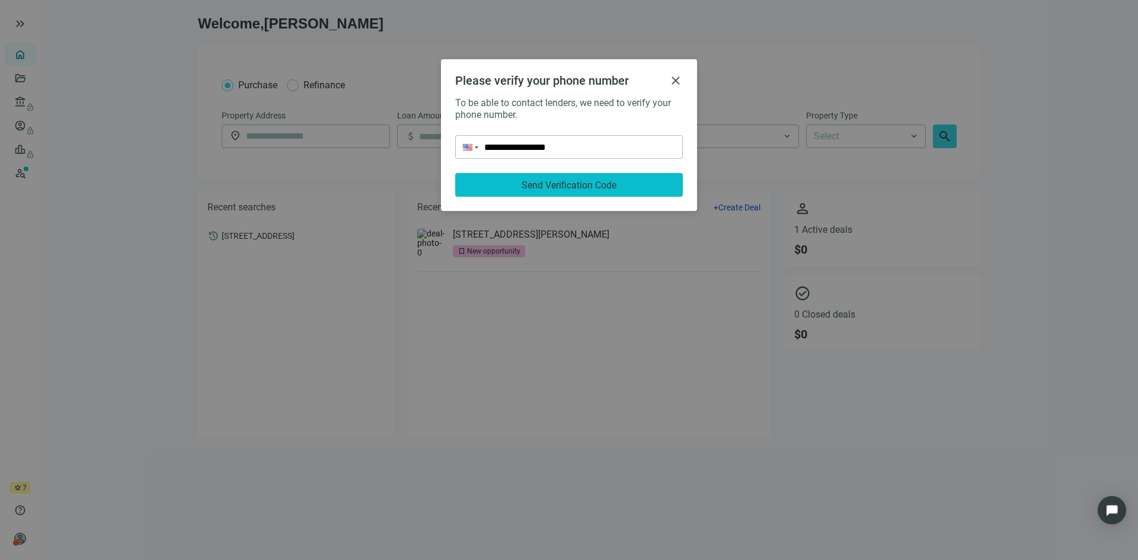
click at [565, 182] on span "Send Verification Code" at bounding box center [569, 185] width 95 height 11
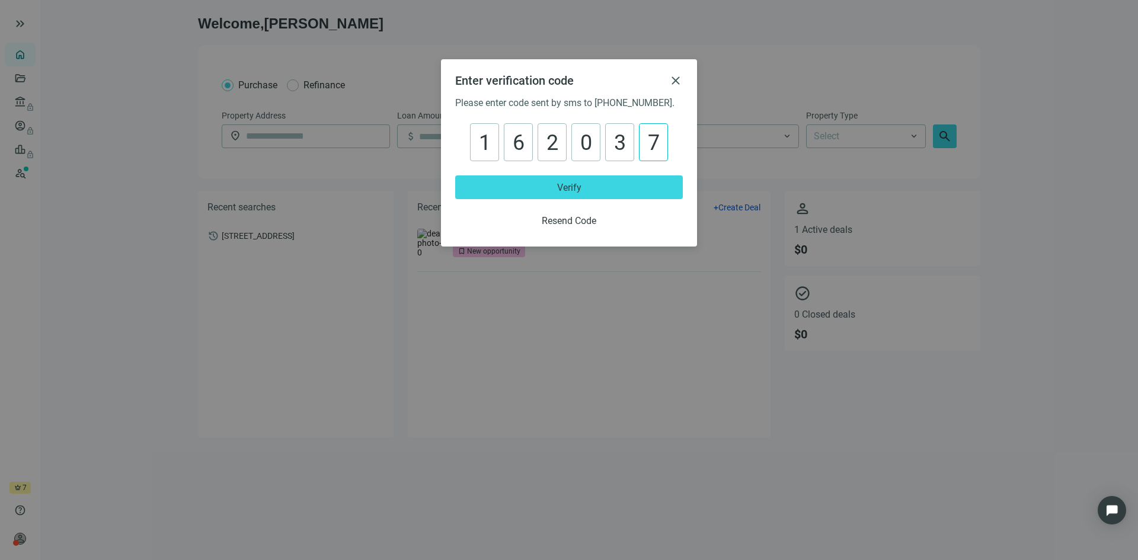
type input "******"
click at [569, 196] on button "Verify" at bounding box center [569, 187] width 228 height 24
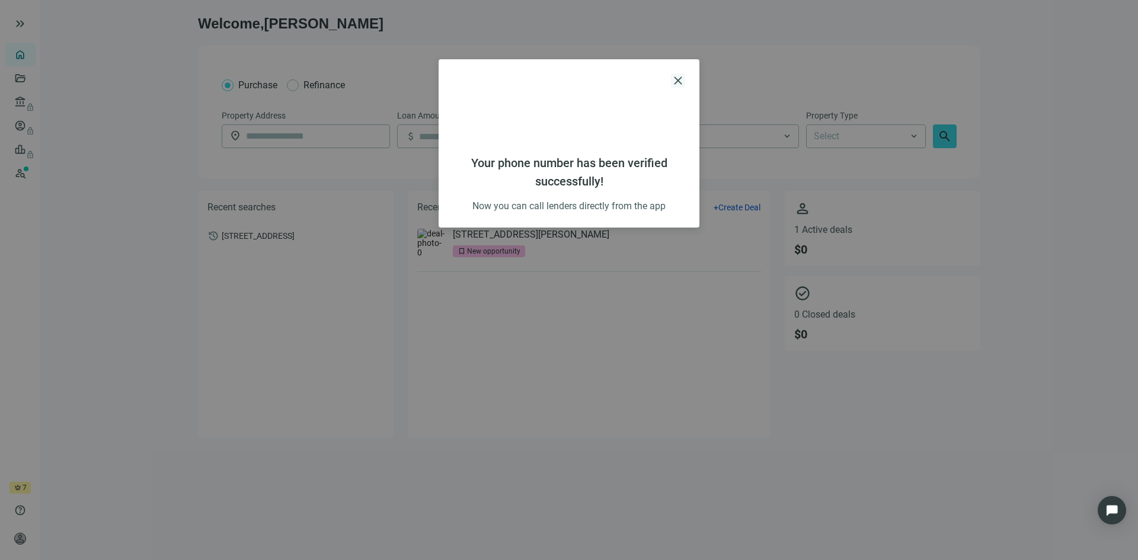
click at [678, 81] on span "close" at bounding box center [678, 81] width 14 height 14
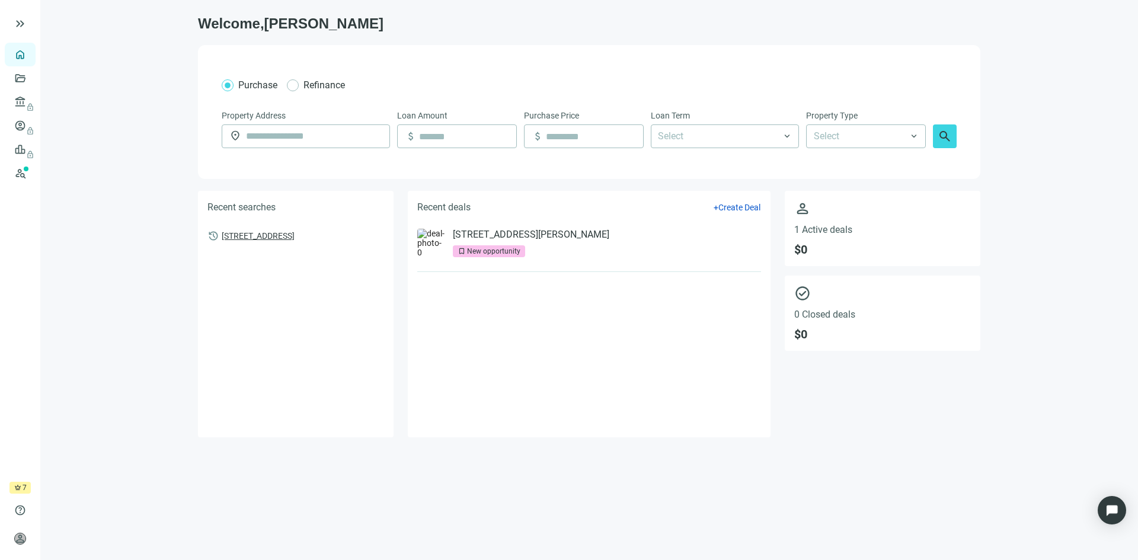
click at [268, 233] on span "7800 Bristol Pike, Levittown, PA 19057" at bounding box center [258, 235] width 73 height 11
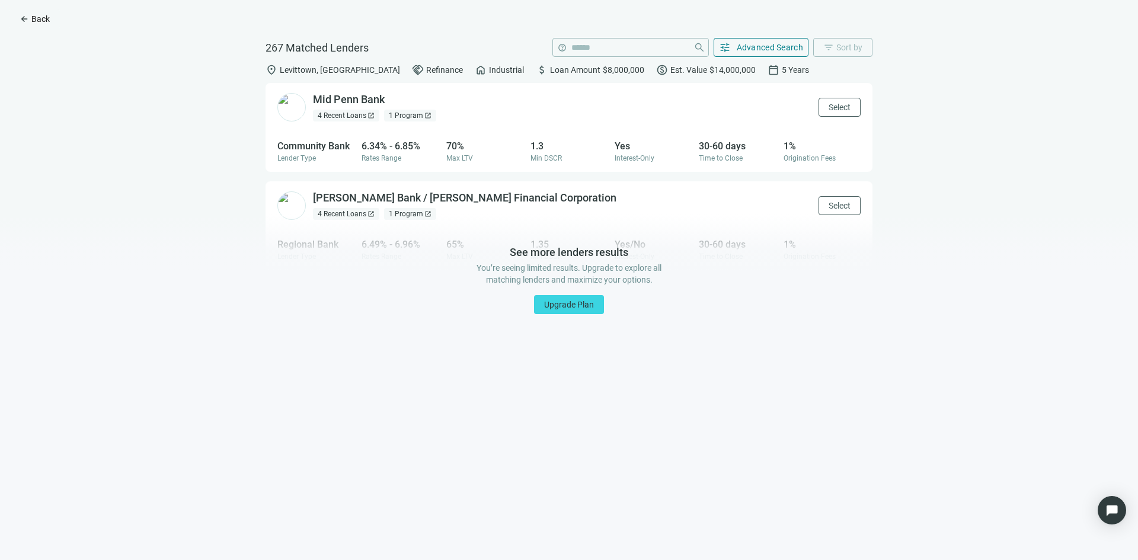
click at [32, 17] on span "Back" at bounding box center [40, 18] width 18 height 9
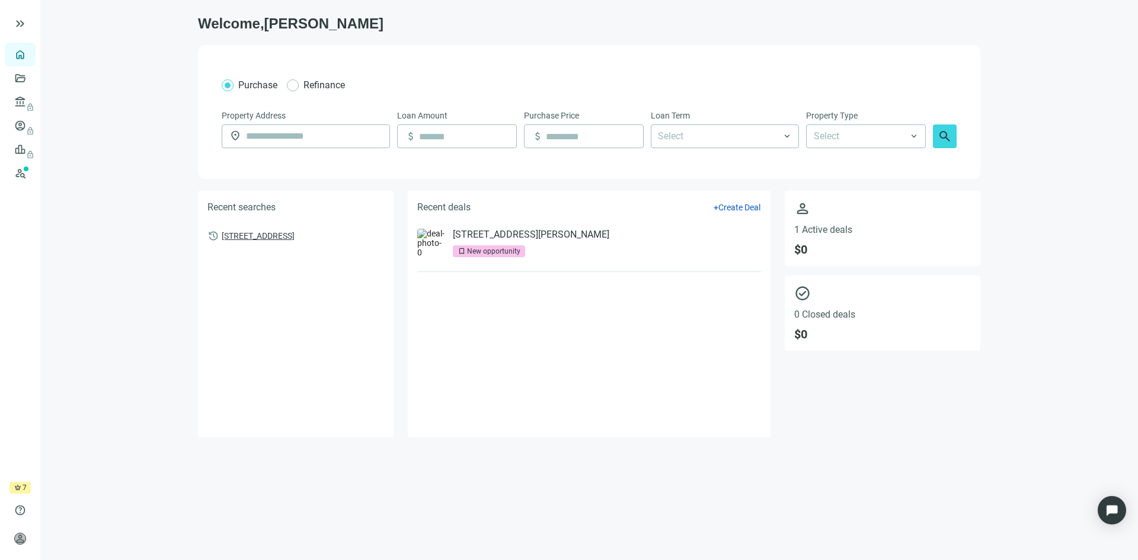
click at [257, 234] on span "7800 Bristol Pike, Levittown, PA 19057" at bounding box center [258, 235] width 73 height 11
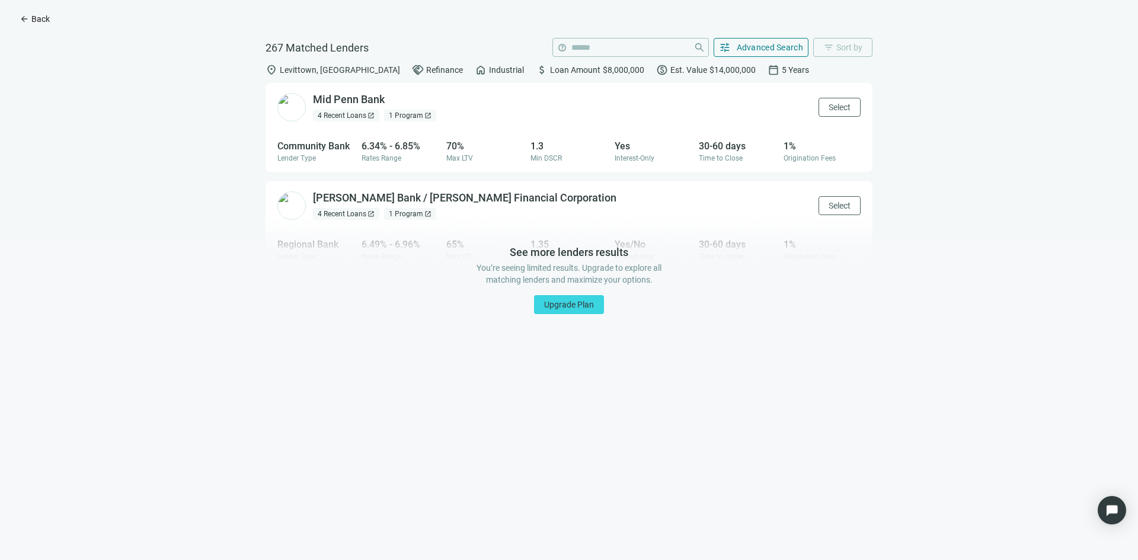
click at [39, 18] on span "Back" at bounding box center [40, 18] width 18 height 9
